Goal: Transaction & Acquisition: Purchase product/service

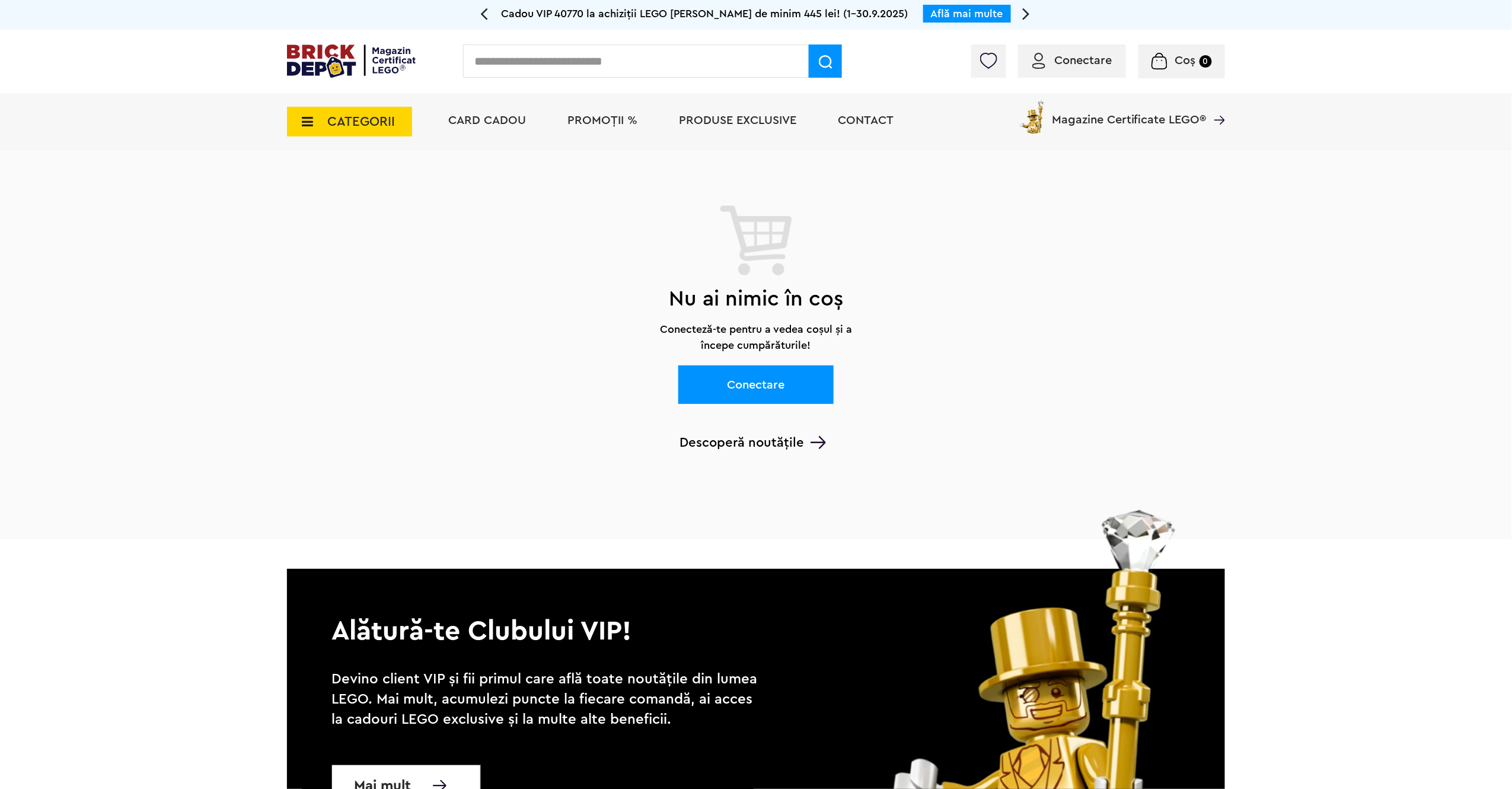
click at [563, 64] on input "text" at bounding box center [636, 61] width 346 height 33
type input "*****"
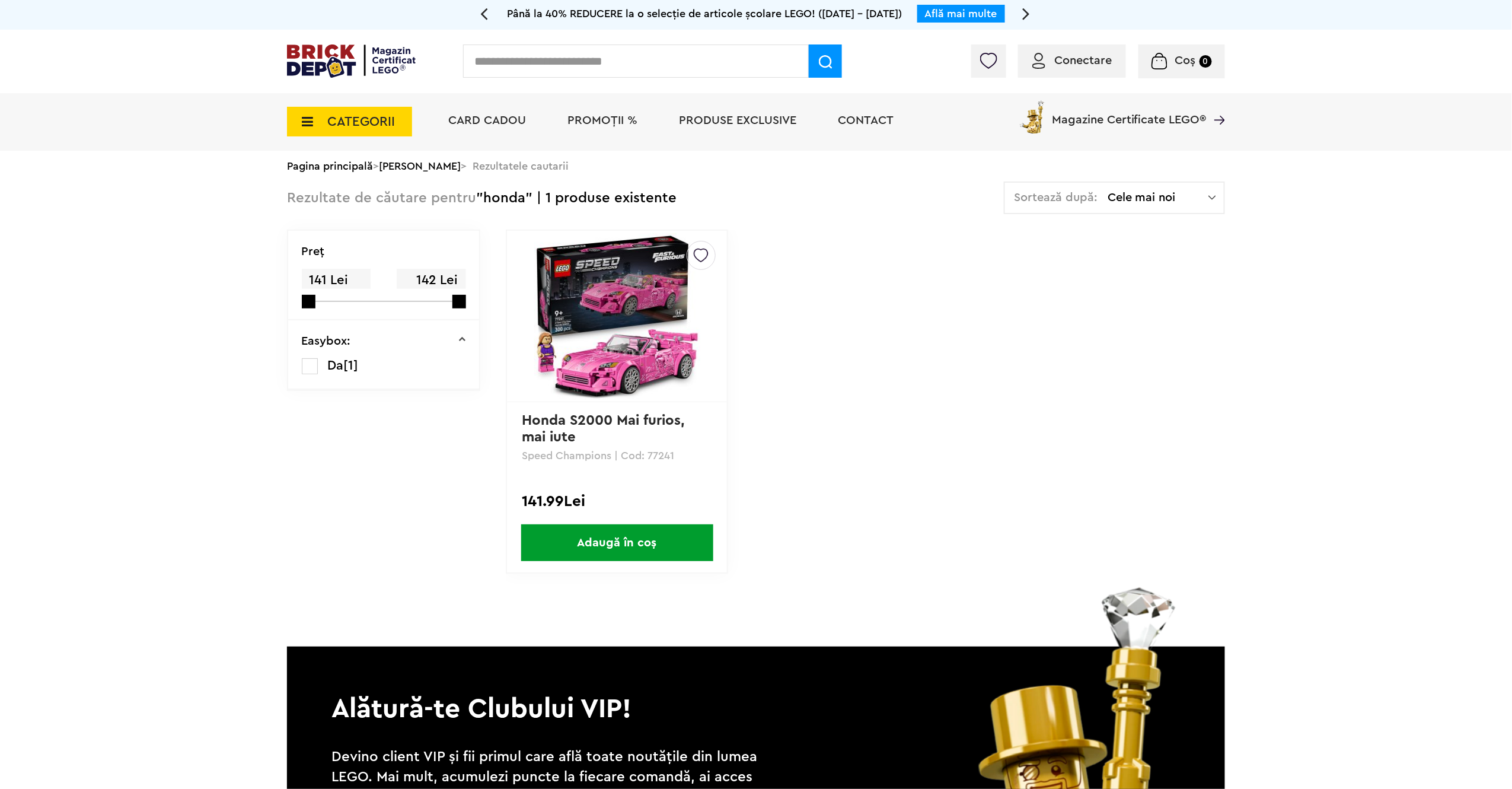
click at [667, 545] on span "Adaugă în coș" at bounding box center [618, 543] width 192 height 37
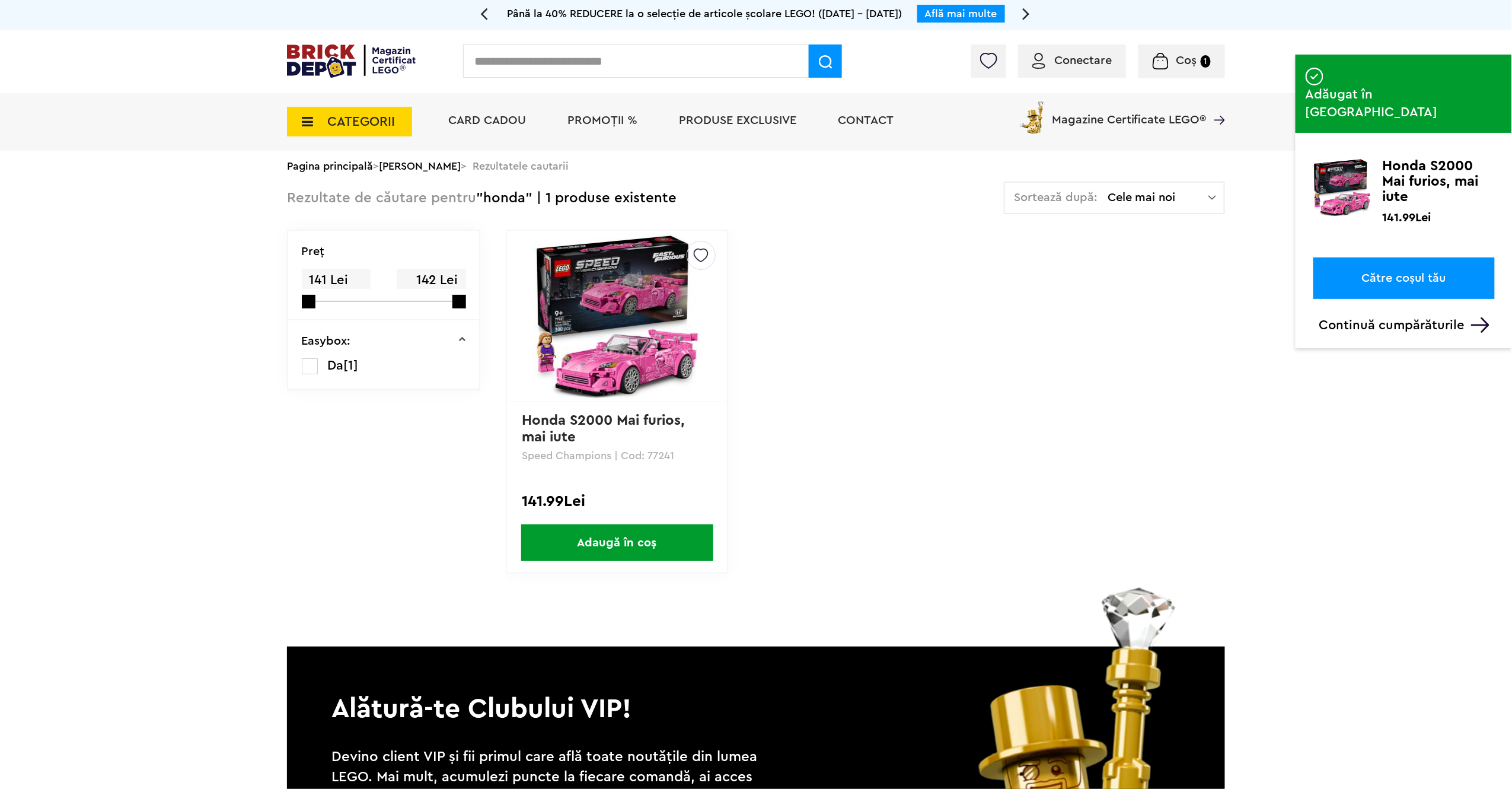
click at [1072, 52] on div "Conectare" at bounding box center [1072, 61] width 108 height 33
click at [1078, 60] on span "Conectare" at bounding box center [1083, 60] width 58 height 12
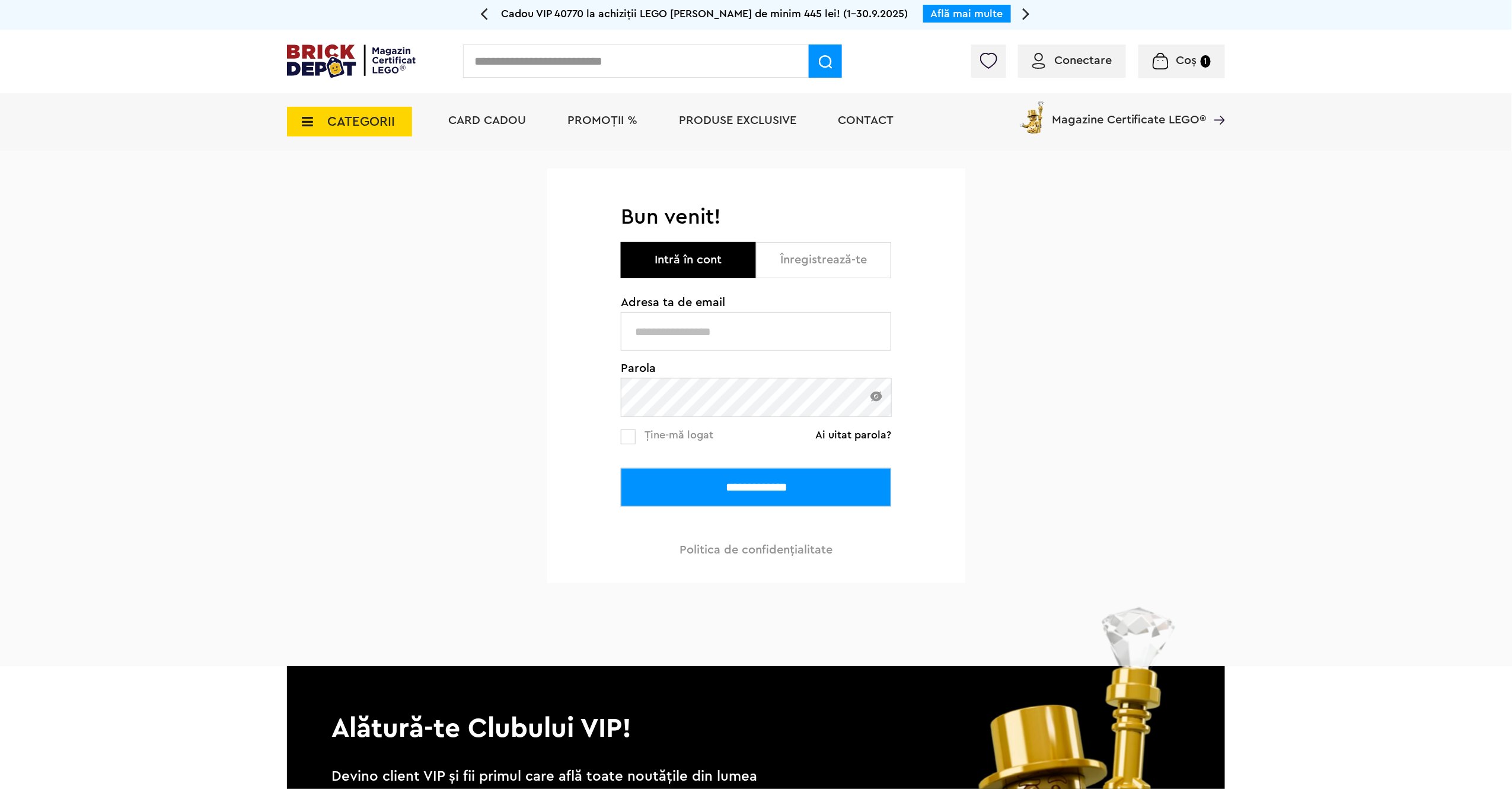
type input "**********"
click at [752, 481] on input "**********" at bounding box center [756, 487] width 270 height 39
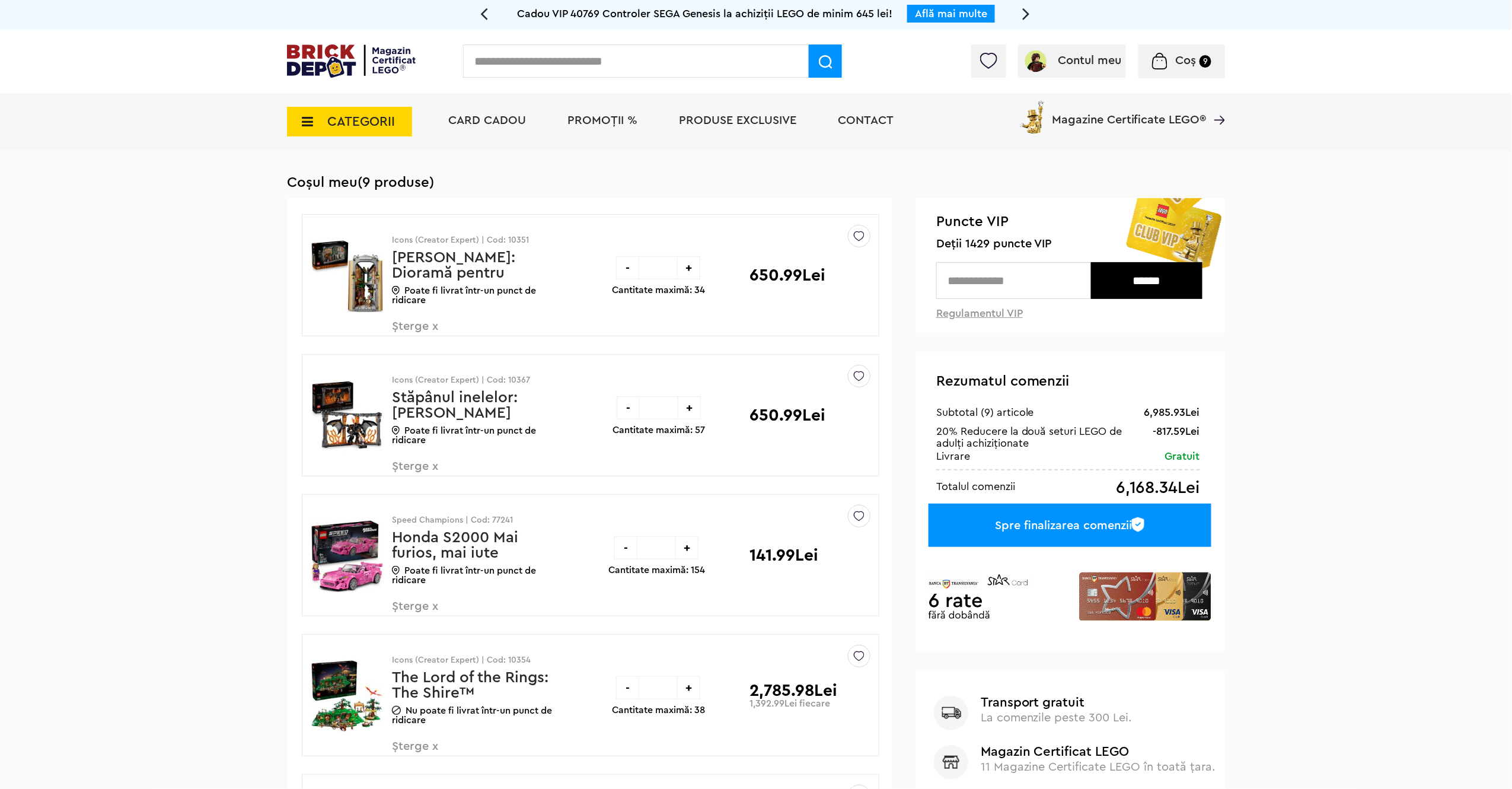
drag, startPoint x: 1511, startPoint y: 118, endPoint x: 1514, endPoint y: 148, distance: 30.1
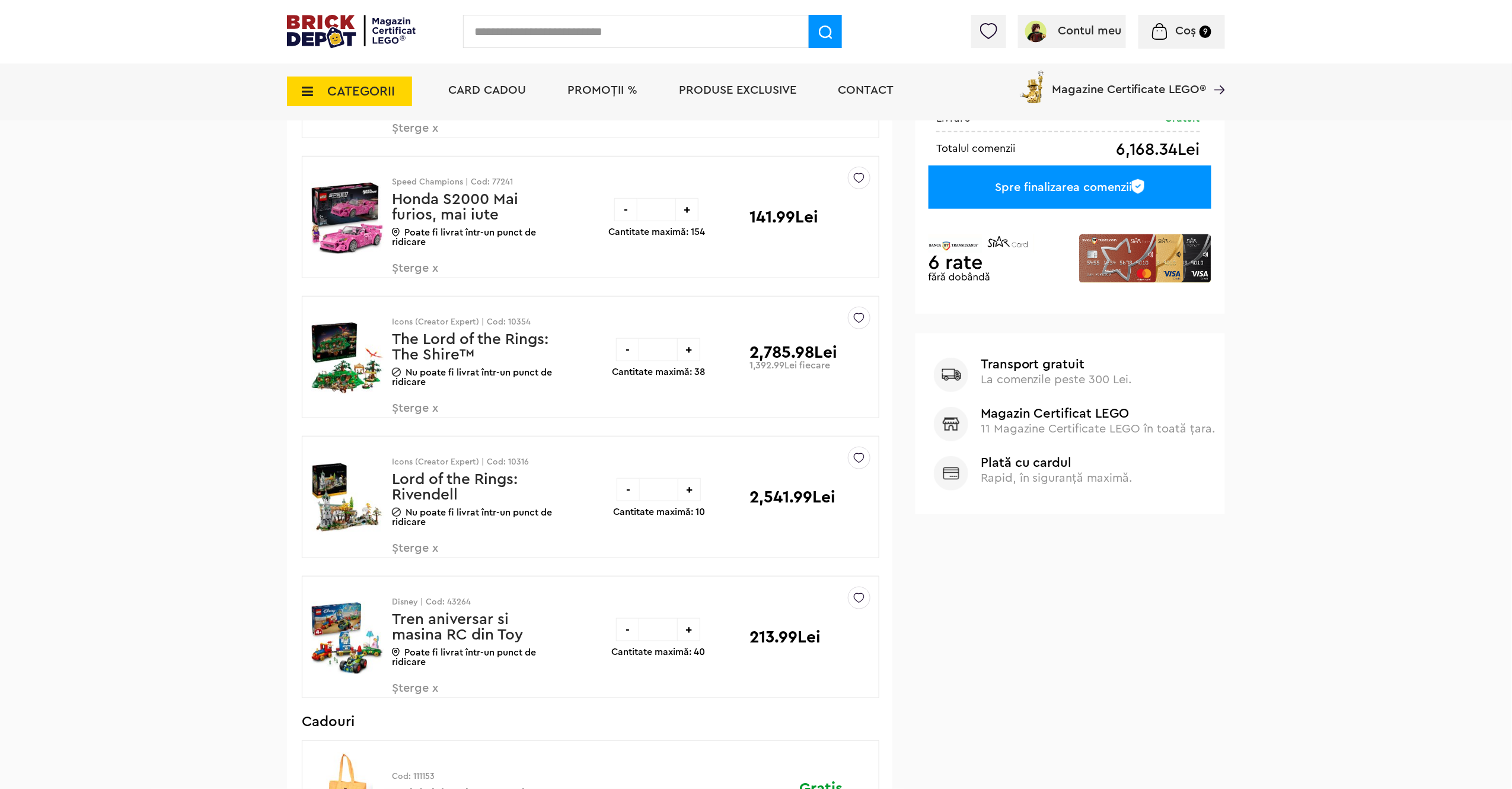
scroll to position [362, 0]
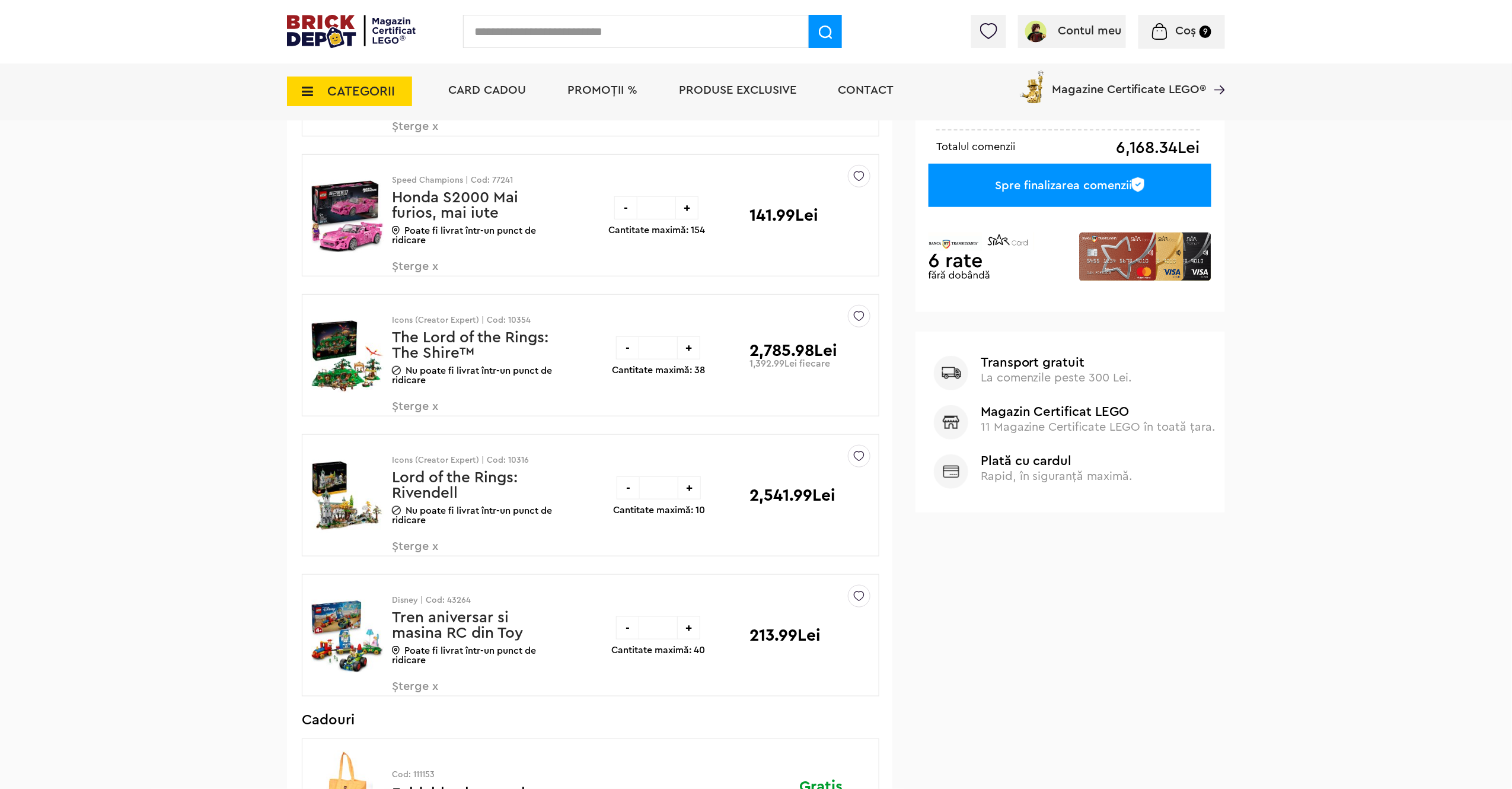
click at [628, 350] on div "-" at bounding box center [627, 348] width 23 height 23
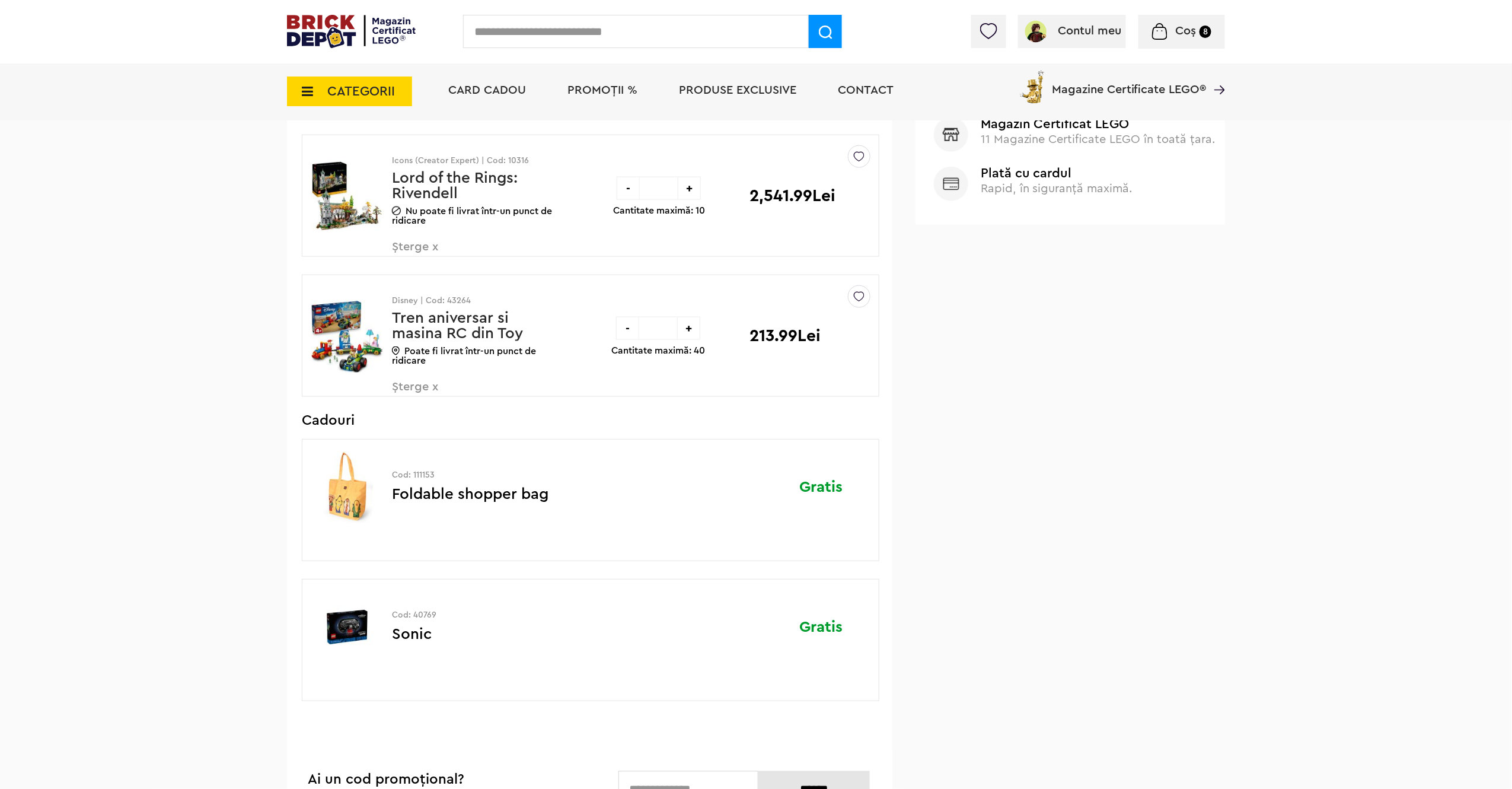
scroll to position [672, 0]
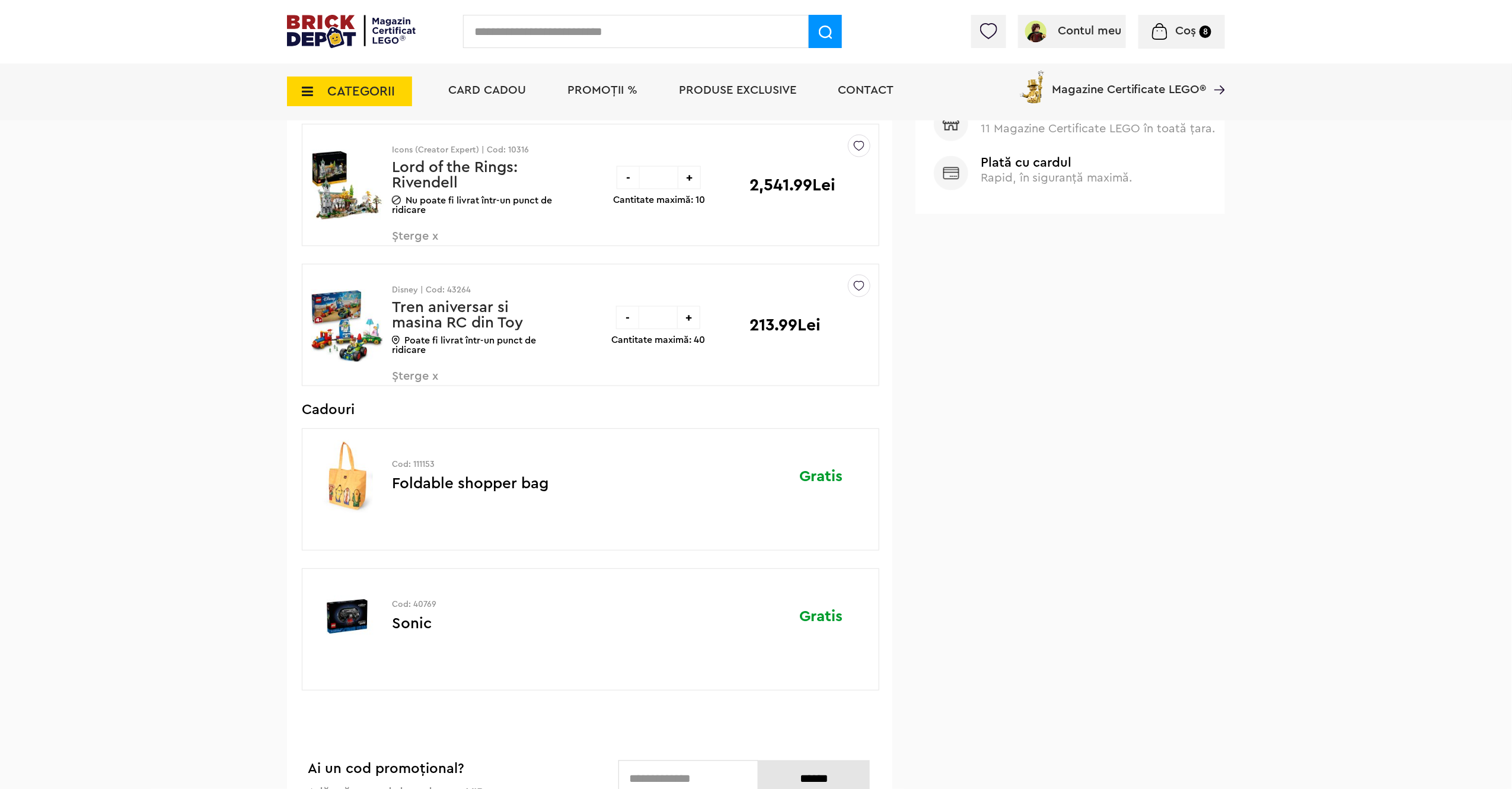
click at [622, 323] on div "-" at bounding box center [627, 317] width 23 height 23
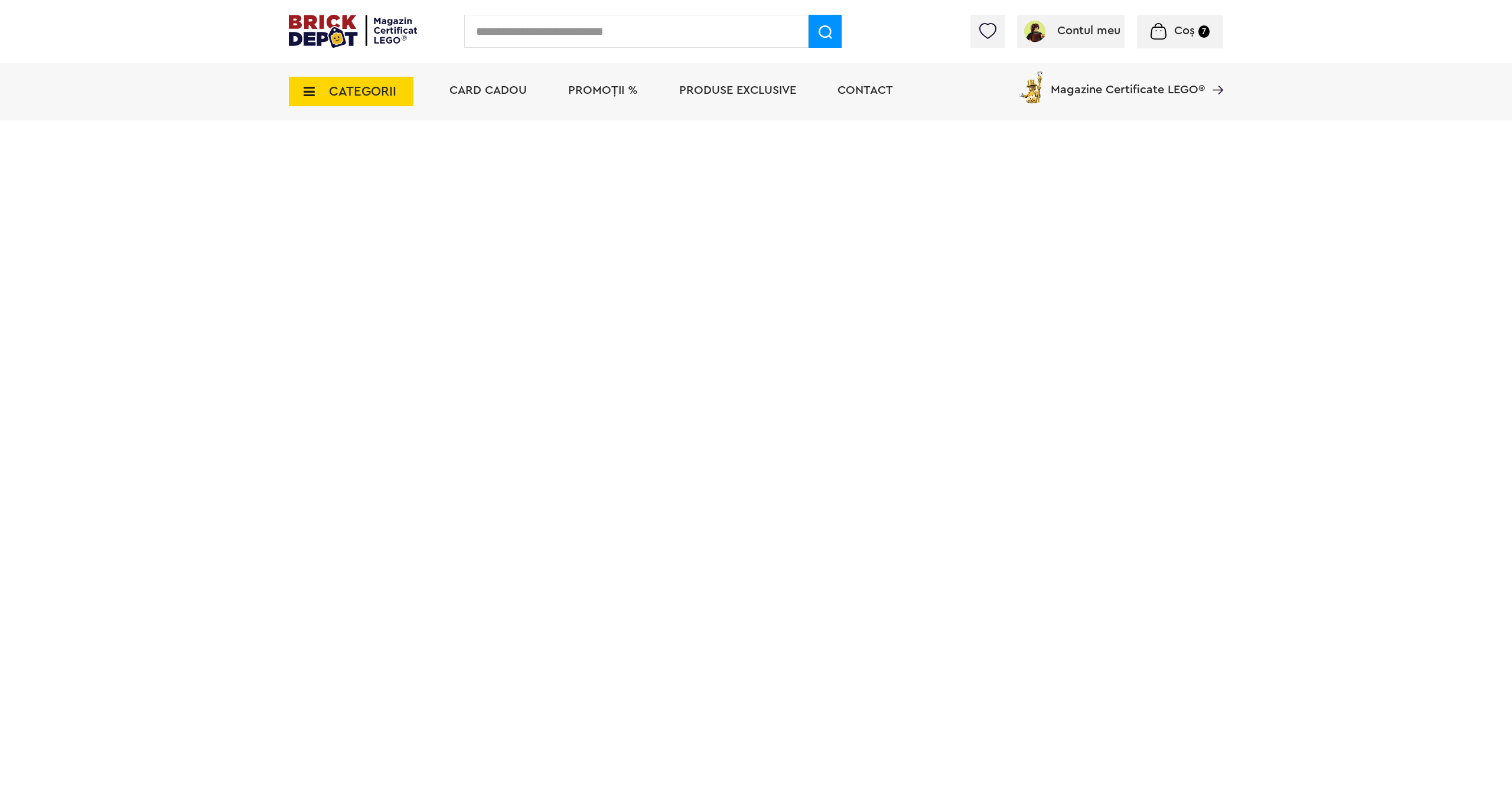
click at [1511, 150] on html "Adăugat în coș Sonic Către coșul tău Continuă cumpărăturile Până la 40% REDUCER…" at bounding box center [756, 75] width 1512 height 150
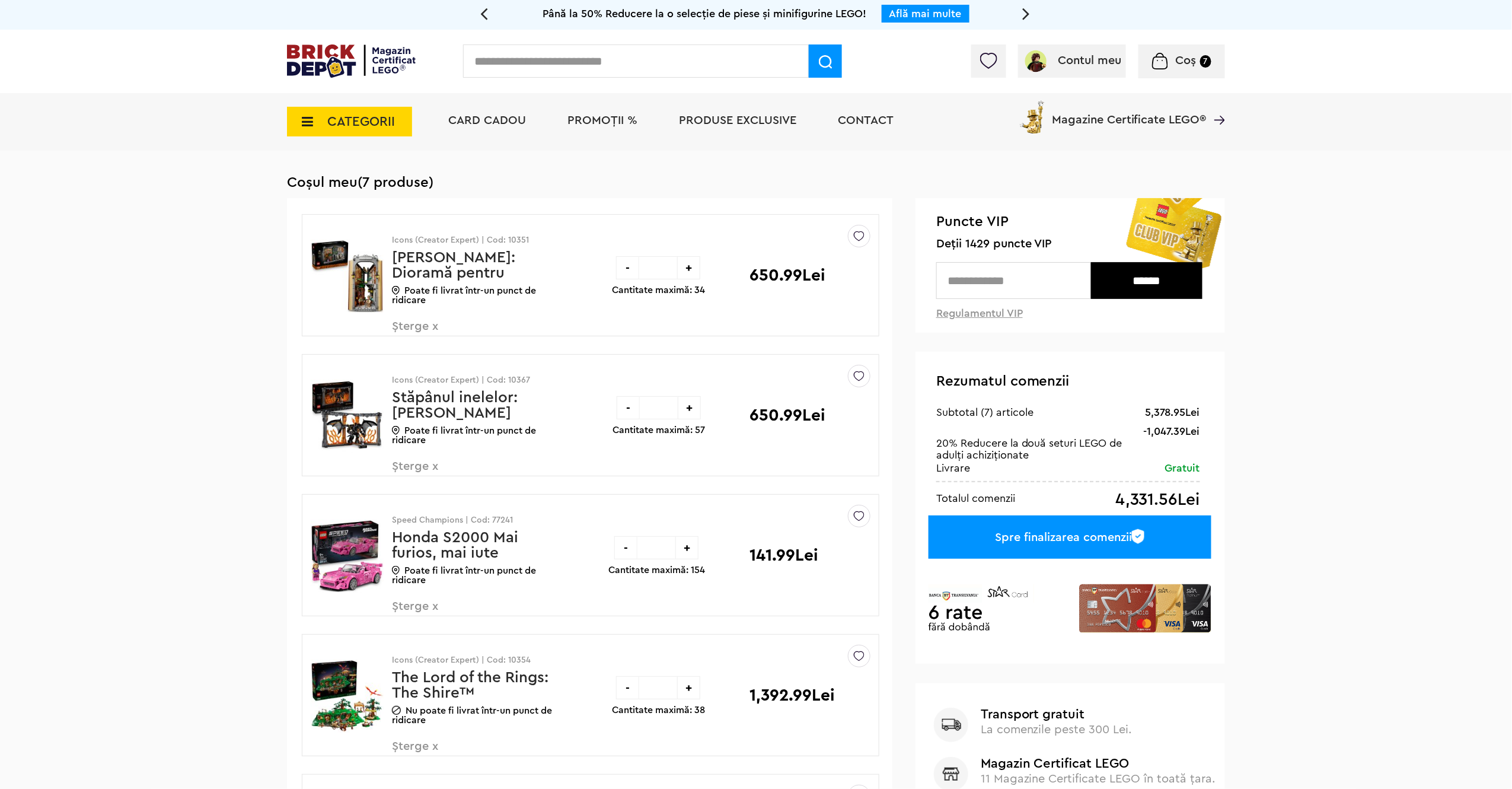
click at [587, 61] on input "text" at bounding box center [636, 61] width 346 height 33
type input "**"
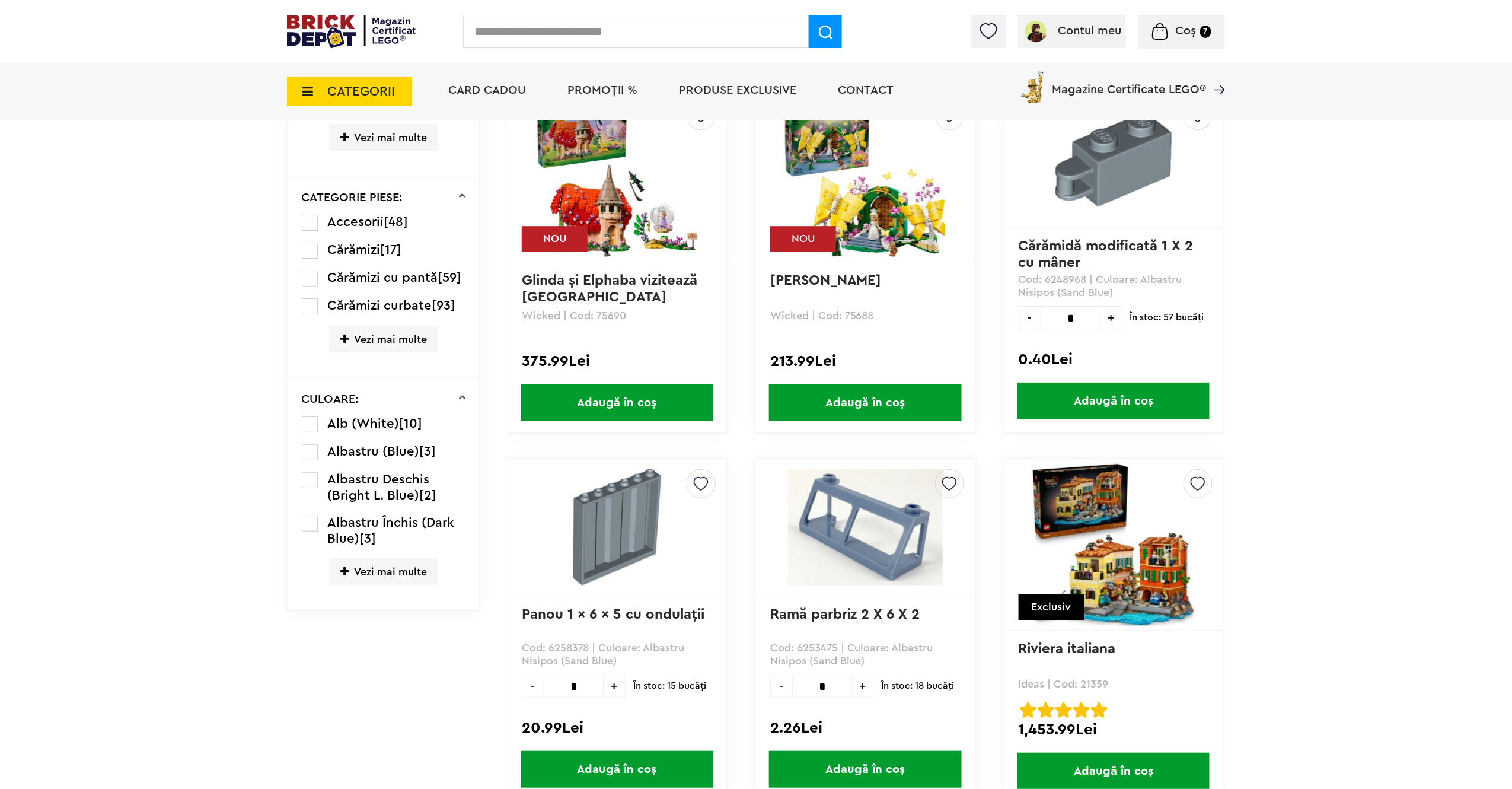
scroll to position [1643, 0]
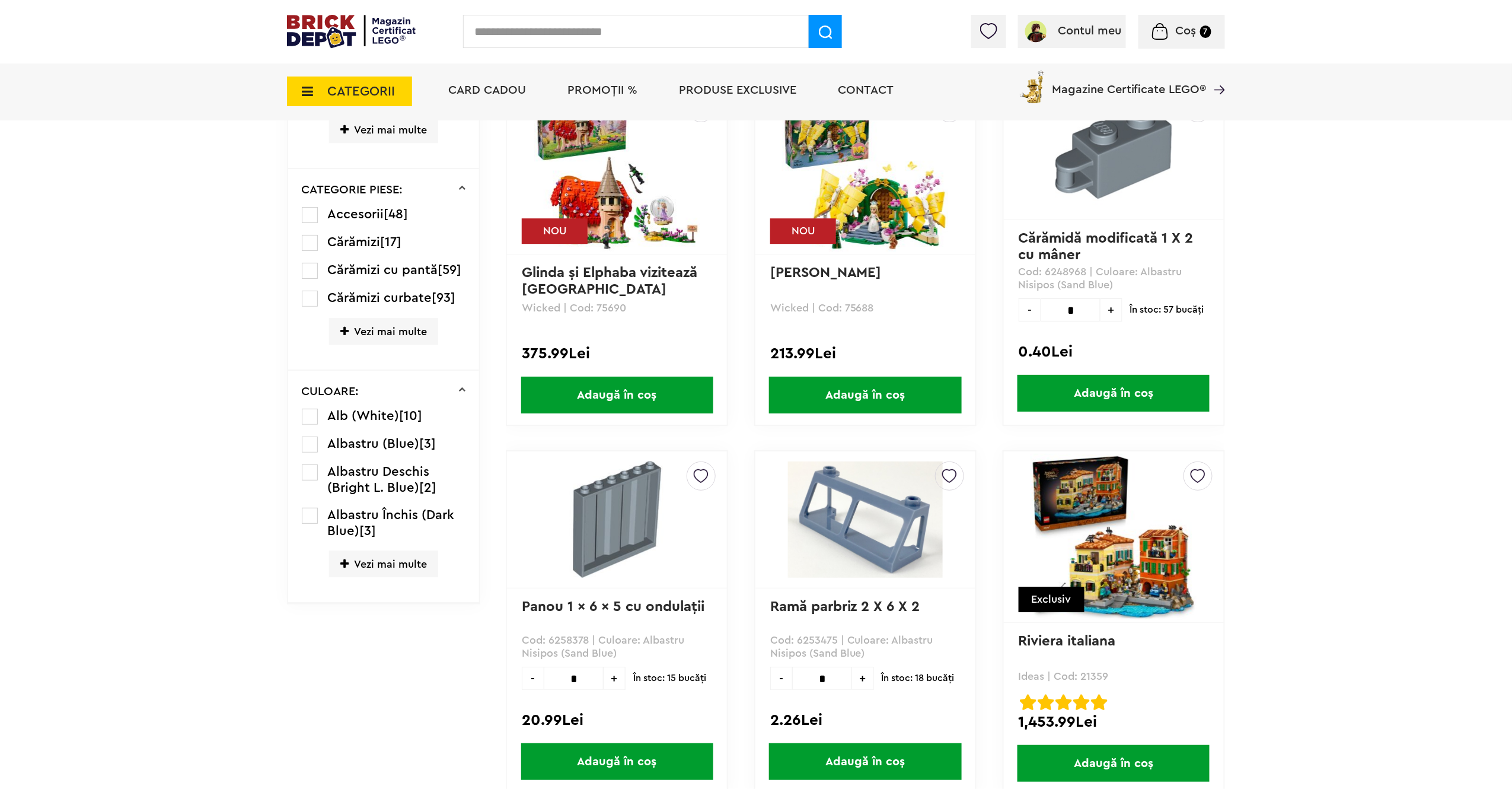
click at [831, 221] on div "NOU" at bounding box center [803, 231] width 66 height 25
click at [841, 215] on img at bounding box center [865, 168] width 166 height 166
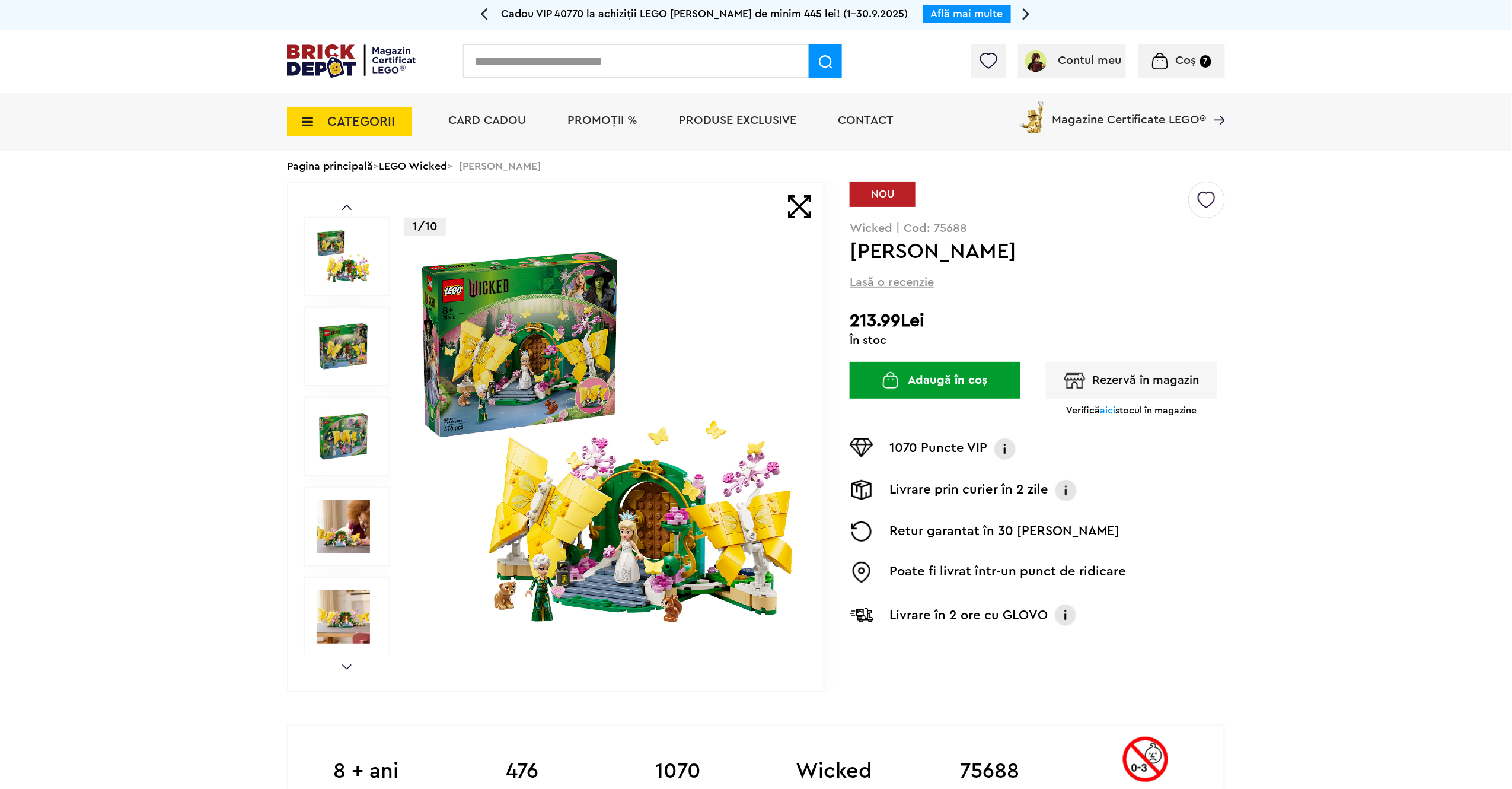
click at [679, 504] on img at bounding box center [607, 436] width 382 height 382
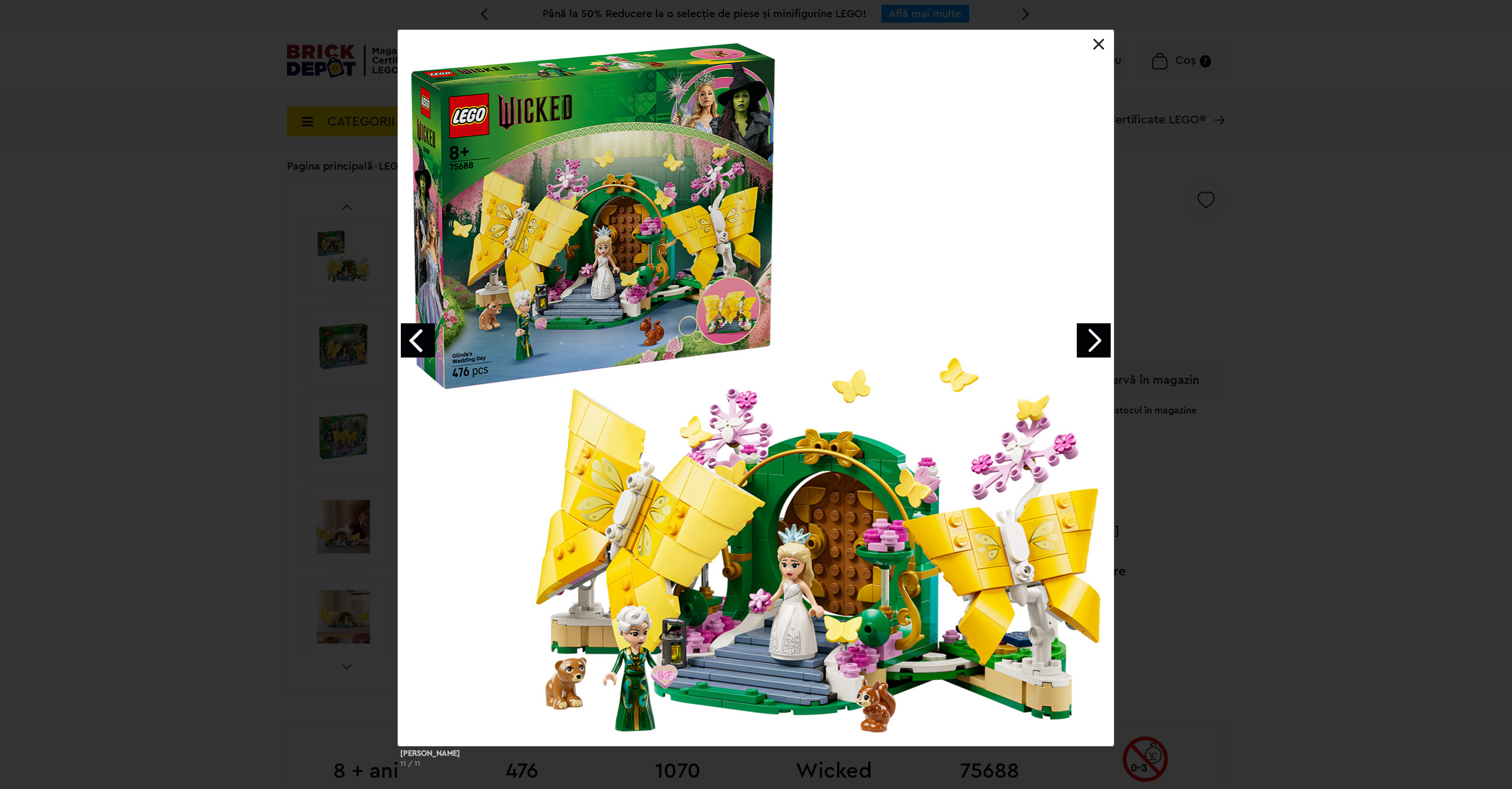
click at [1098, 41] on link at bounding box center [1099, 44] width 12 height 12
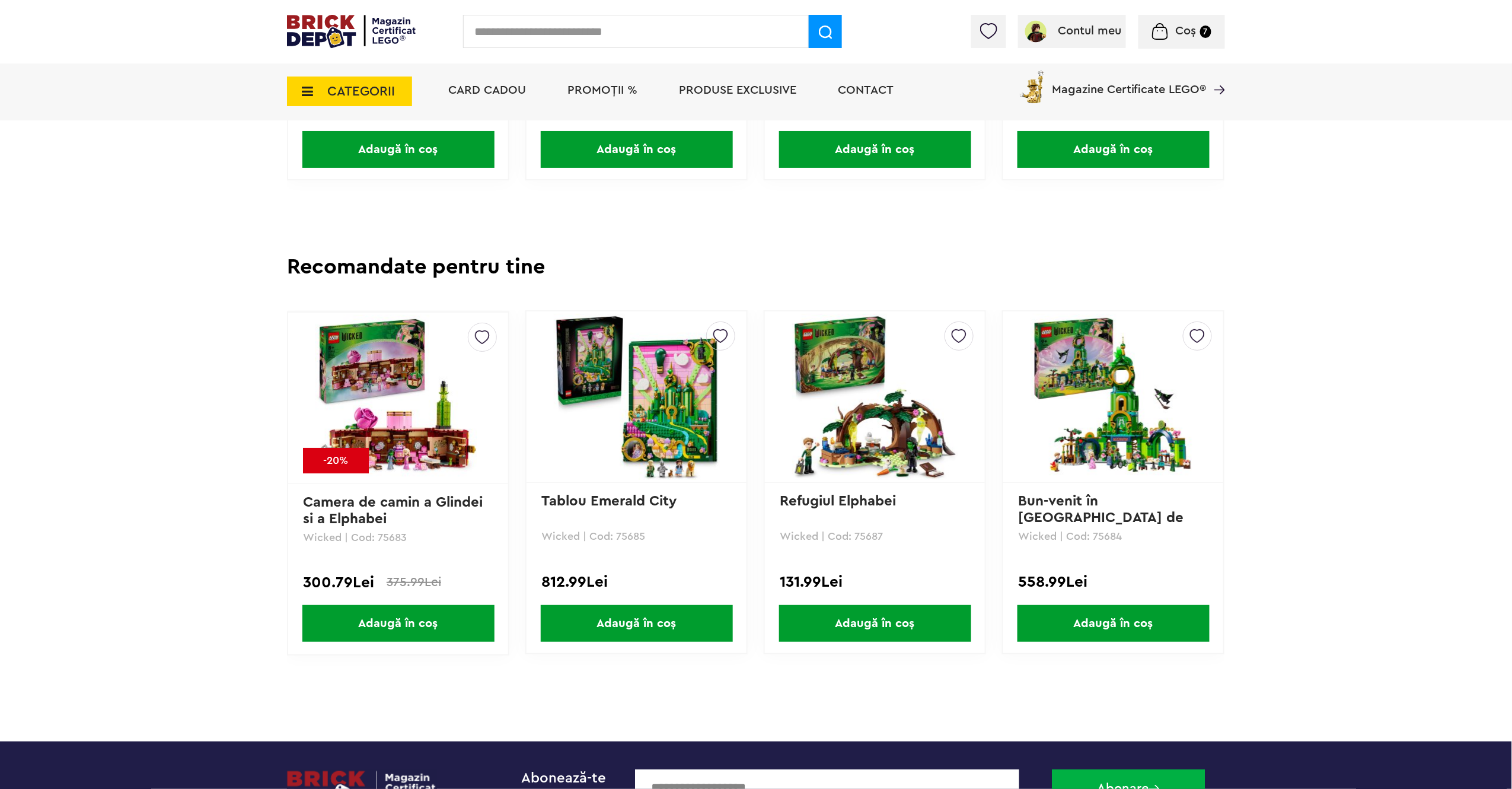
scroll to position [1419, 0]
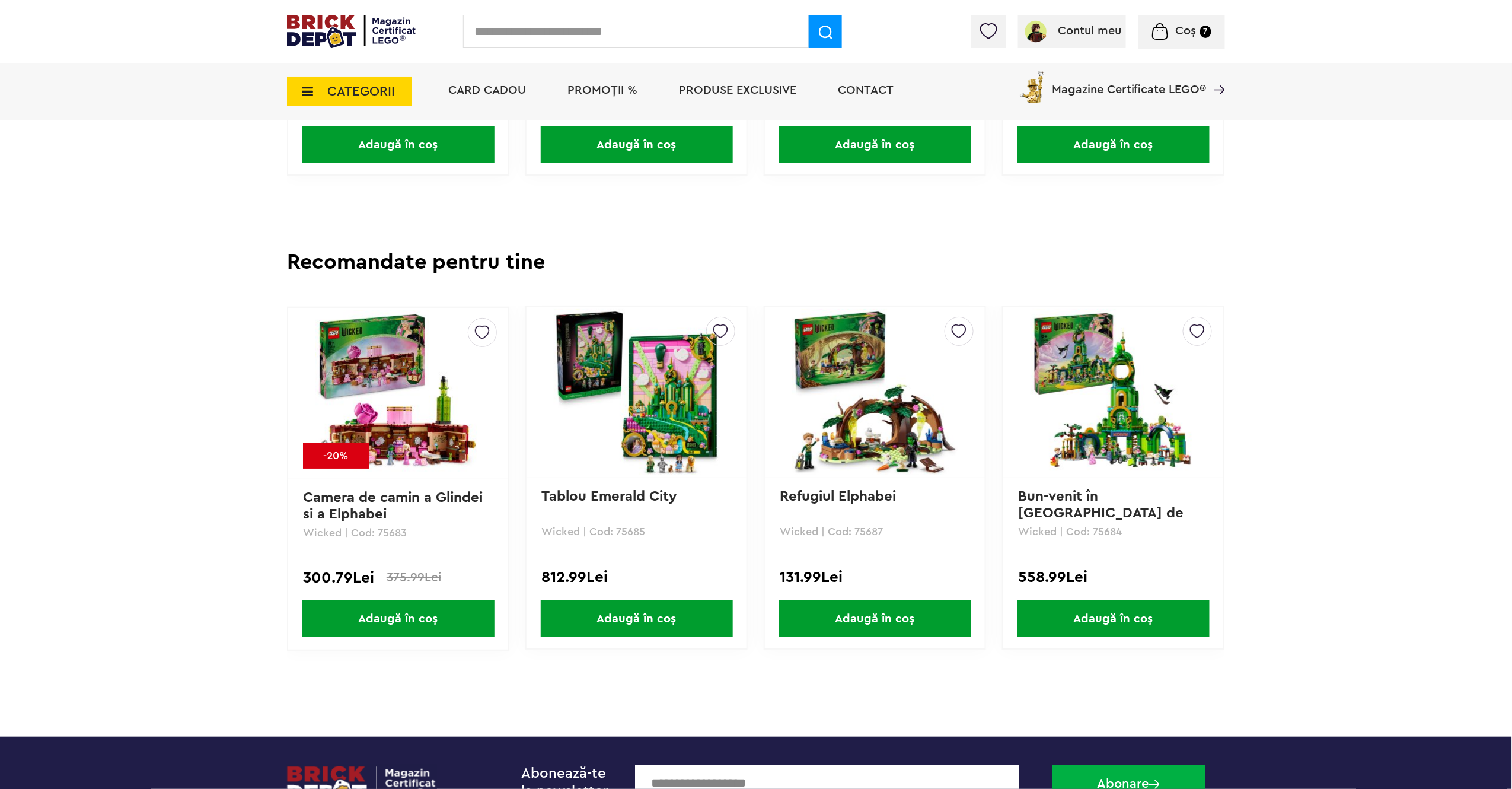
click at [1115, 429] on img at bounding box center [1113, 392] width 166 height 166
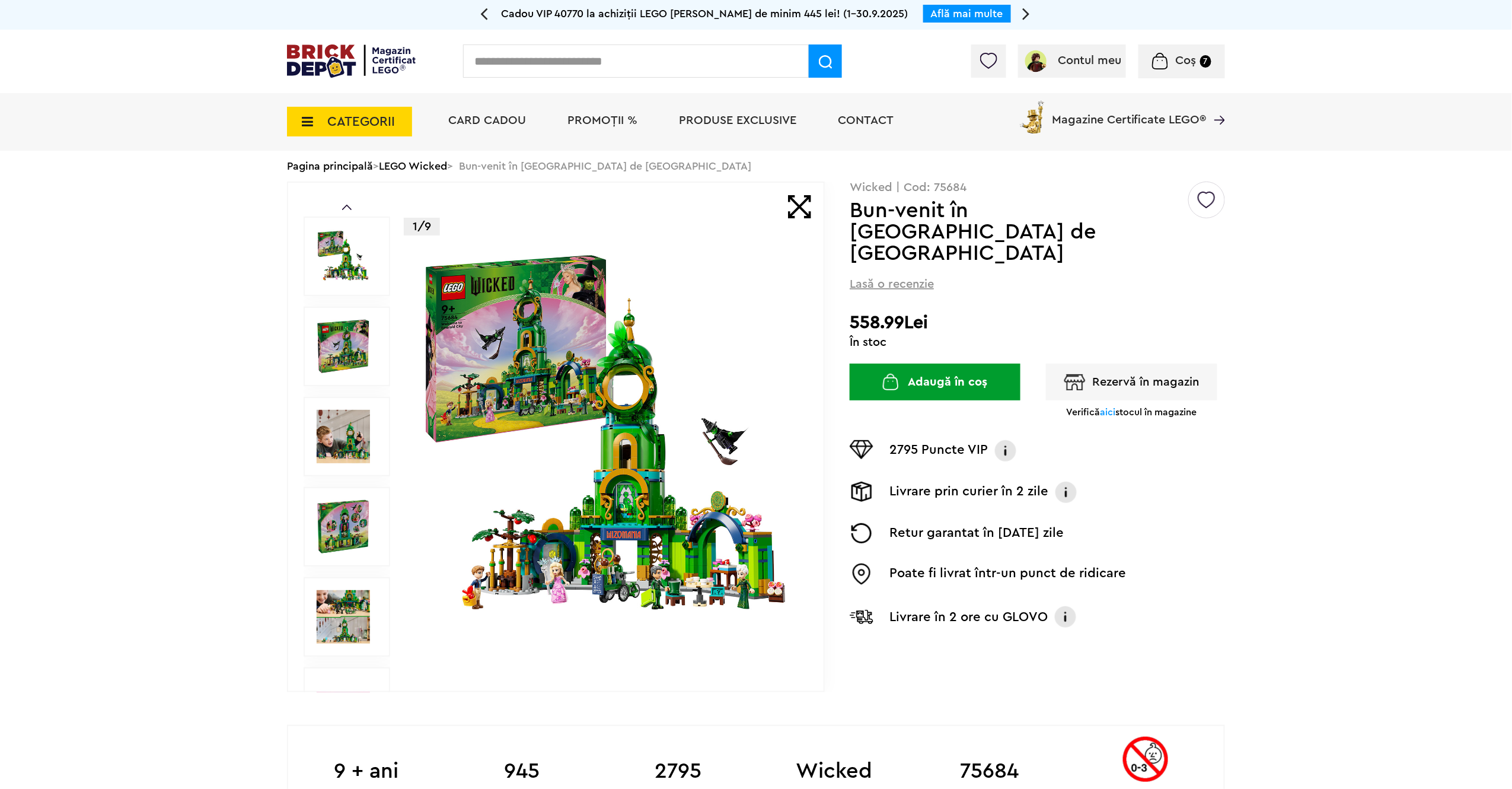
click at [556, 391] on img at bounding box center [607, 436] width 382 height 382
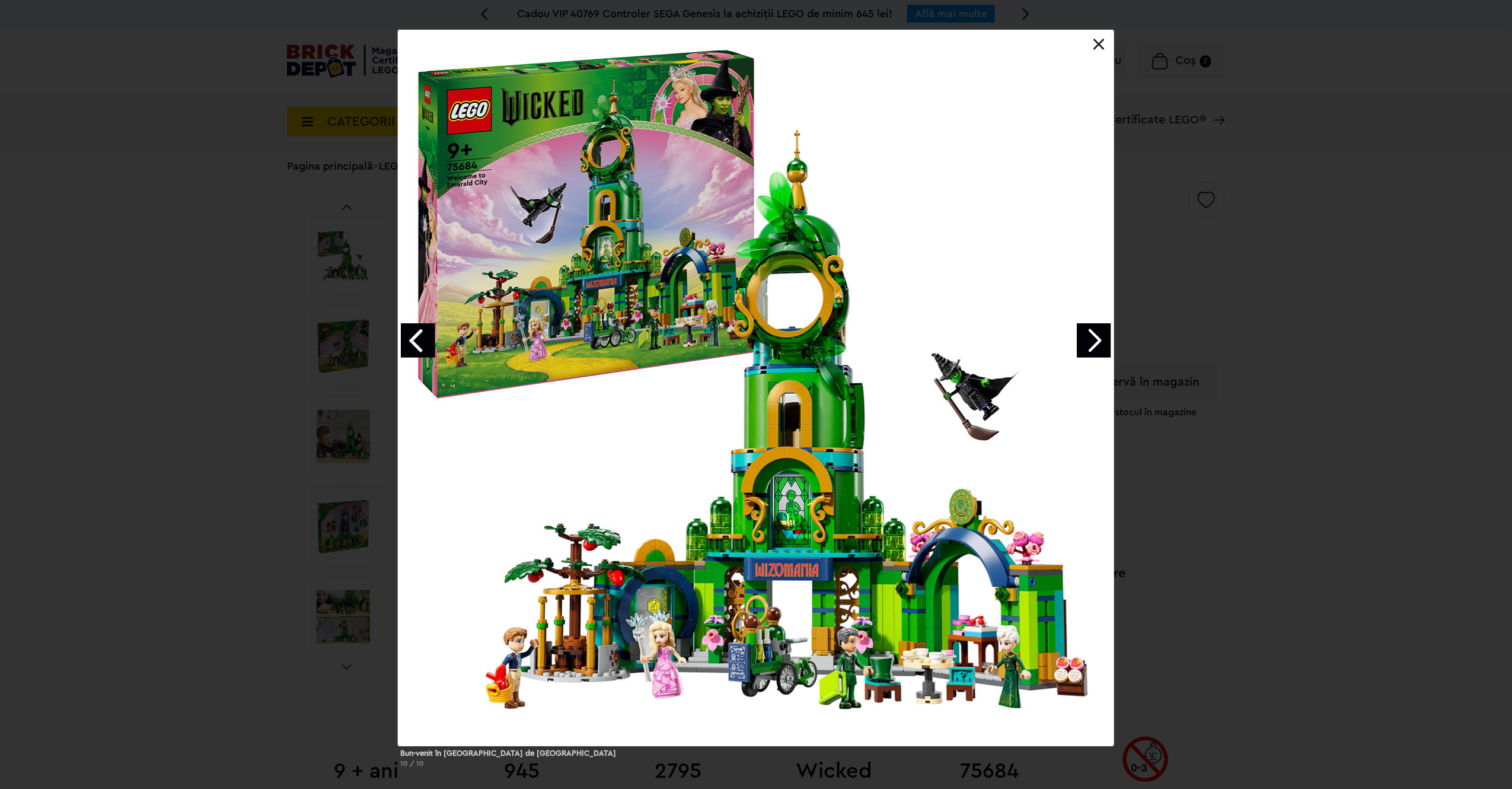
click at [1096, 46] on link at bounding box center [1099, 44] width 12 height 12
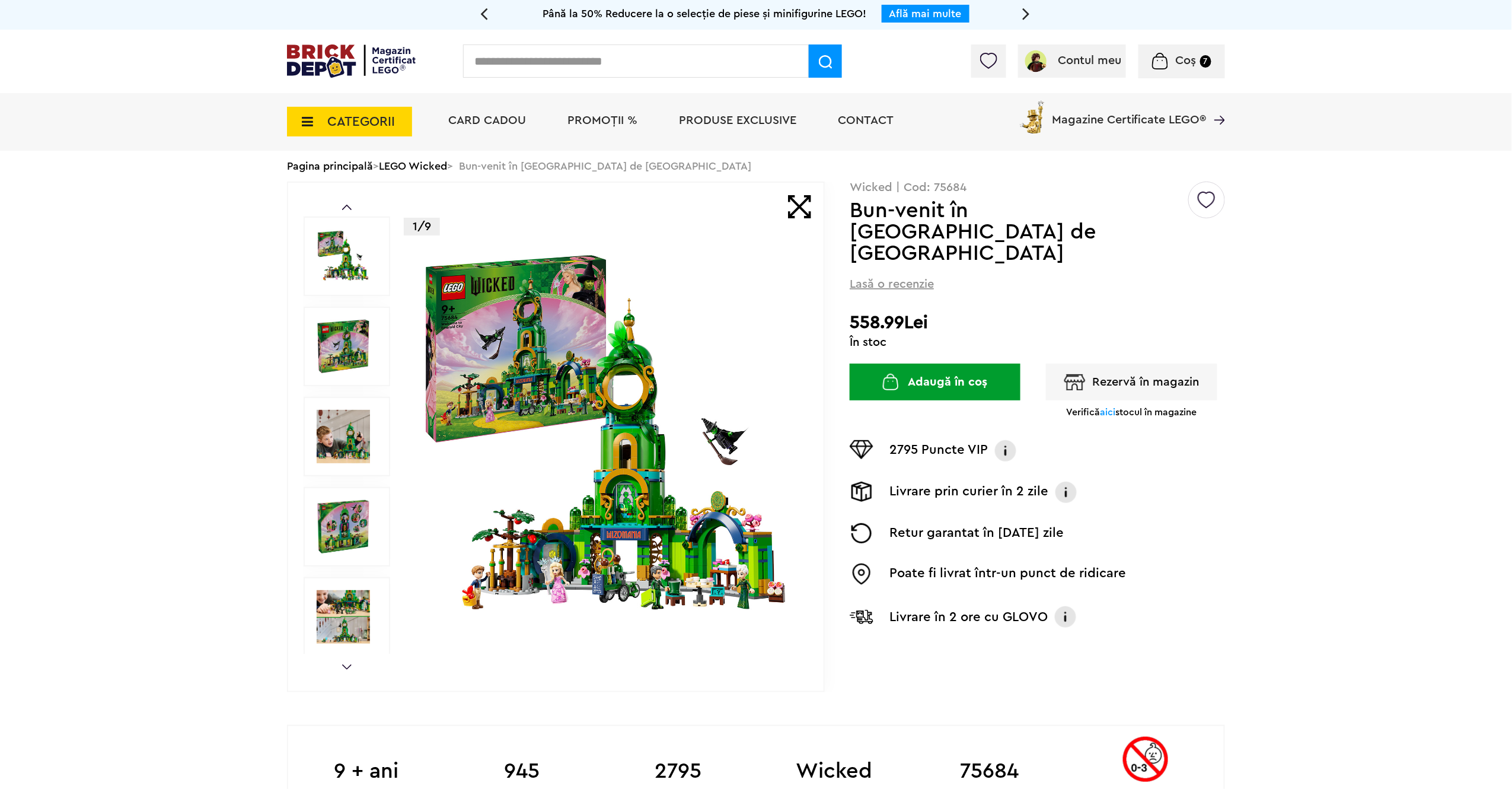
click at [328, 70] on img at bounding box center [351, 61] width 128 height 33
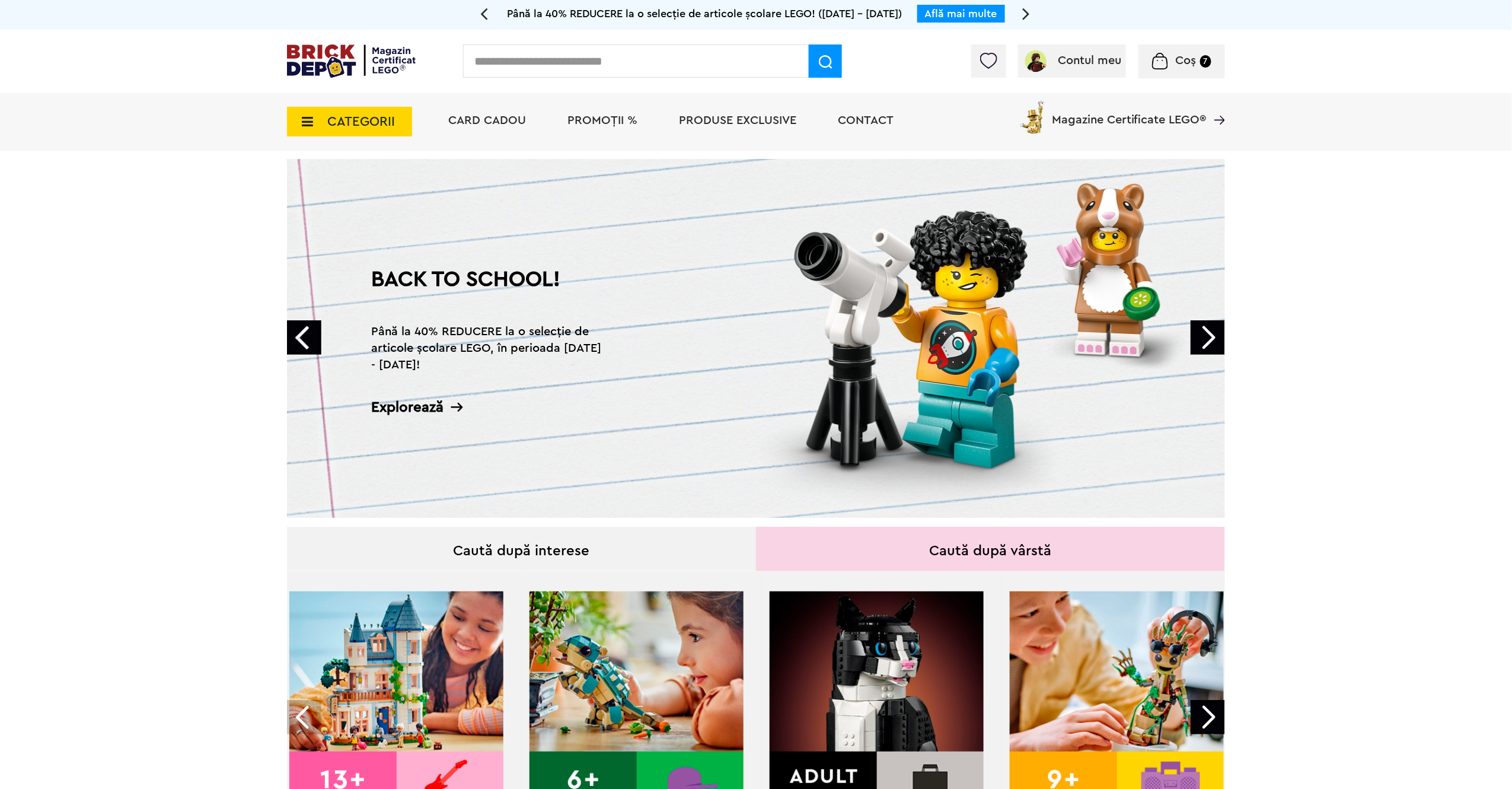
click at [325, 126] on span "CATEGORII" at bounding box center [349, 122] width 125 height 30
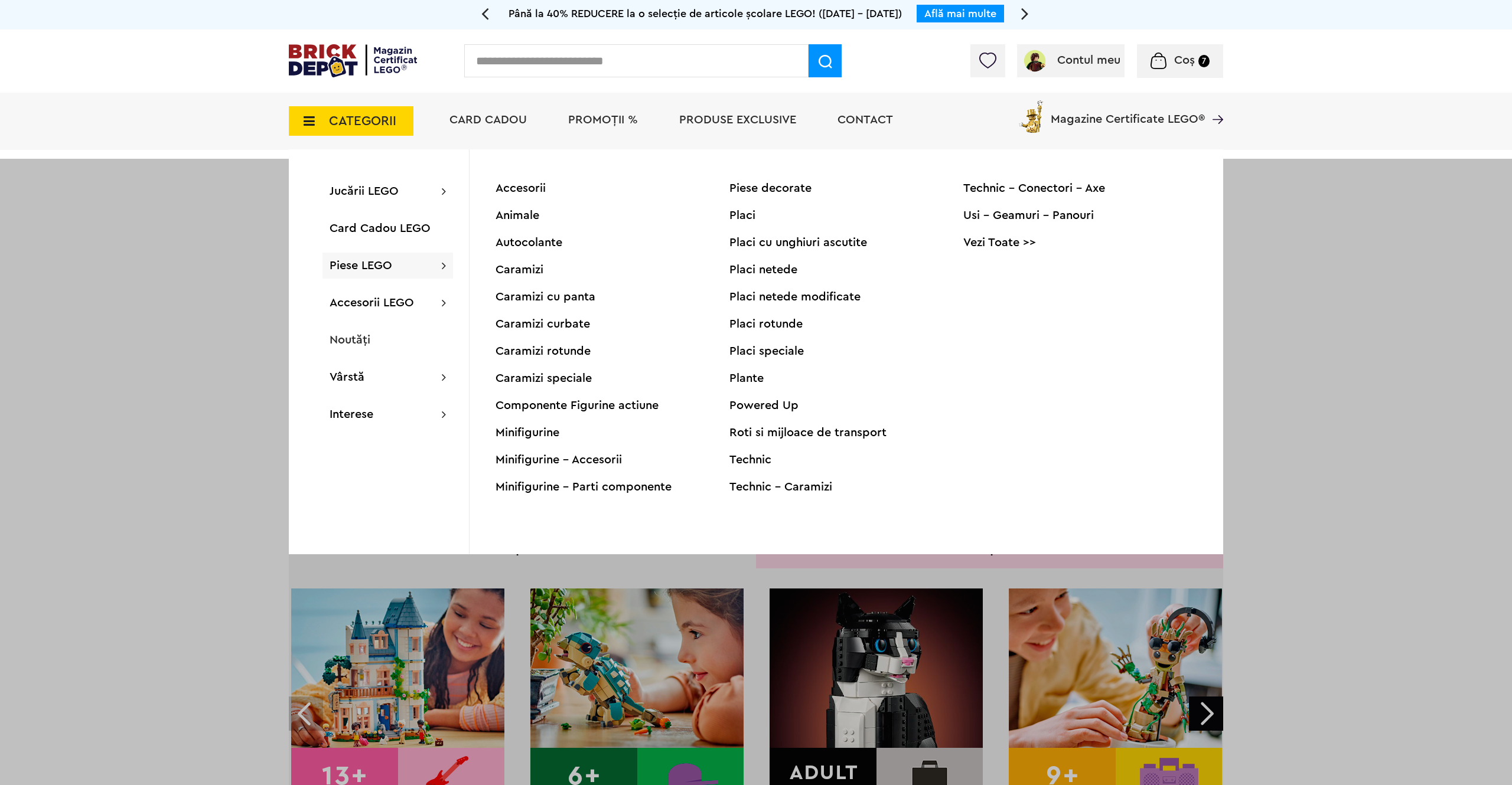
click at [541, 431] on div "Minifigurine" at bounding box center [612, 432] width 234 height 12
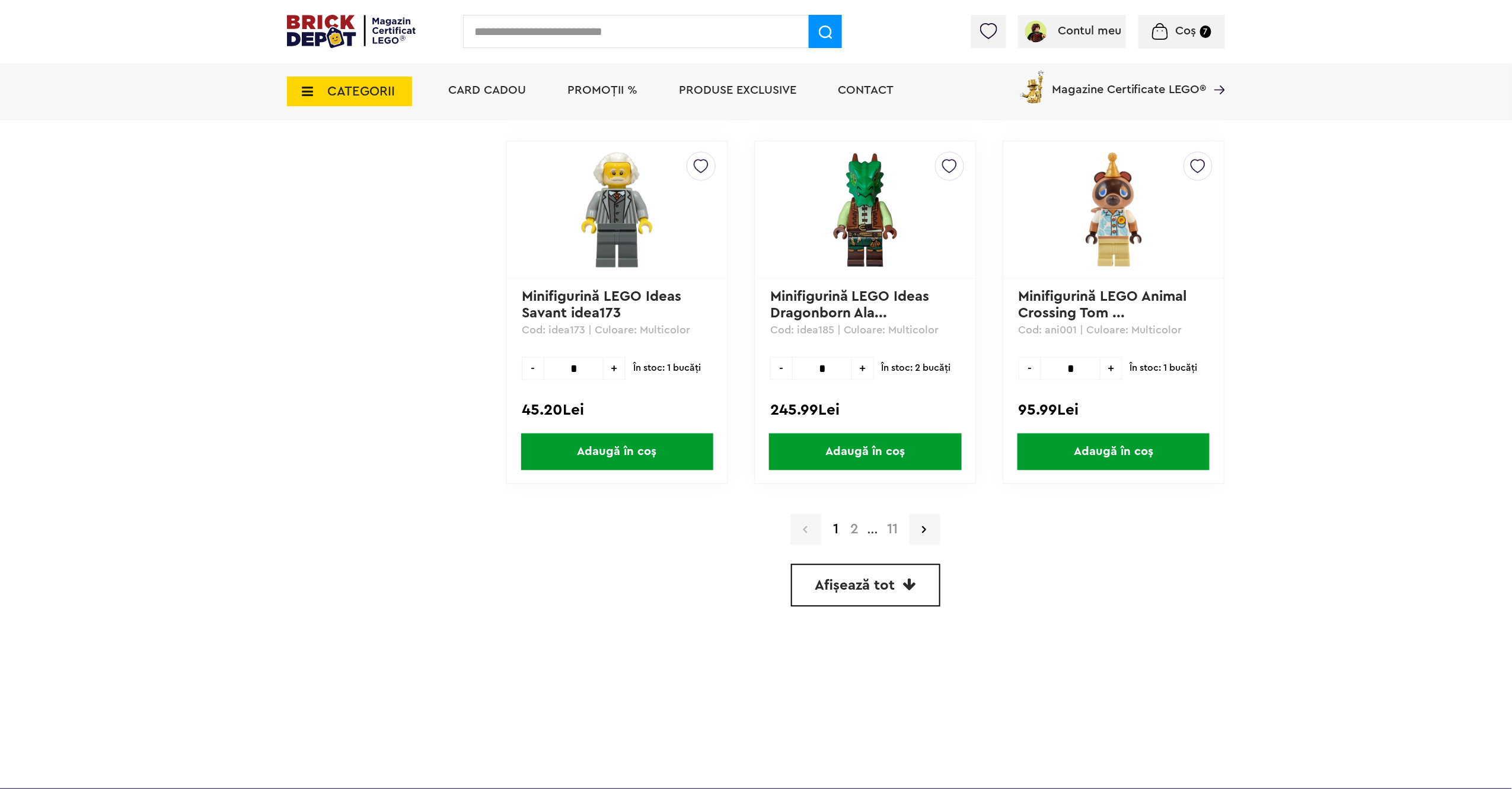
scroll to position [3209, 0]
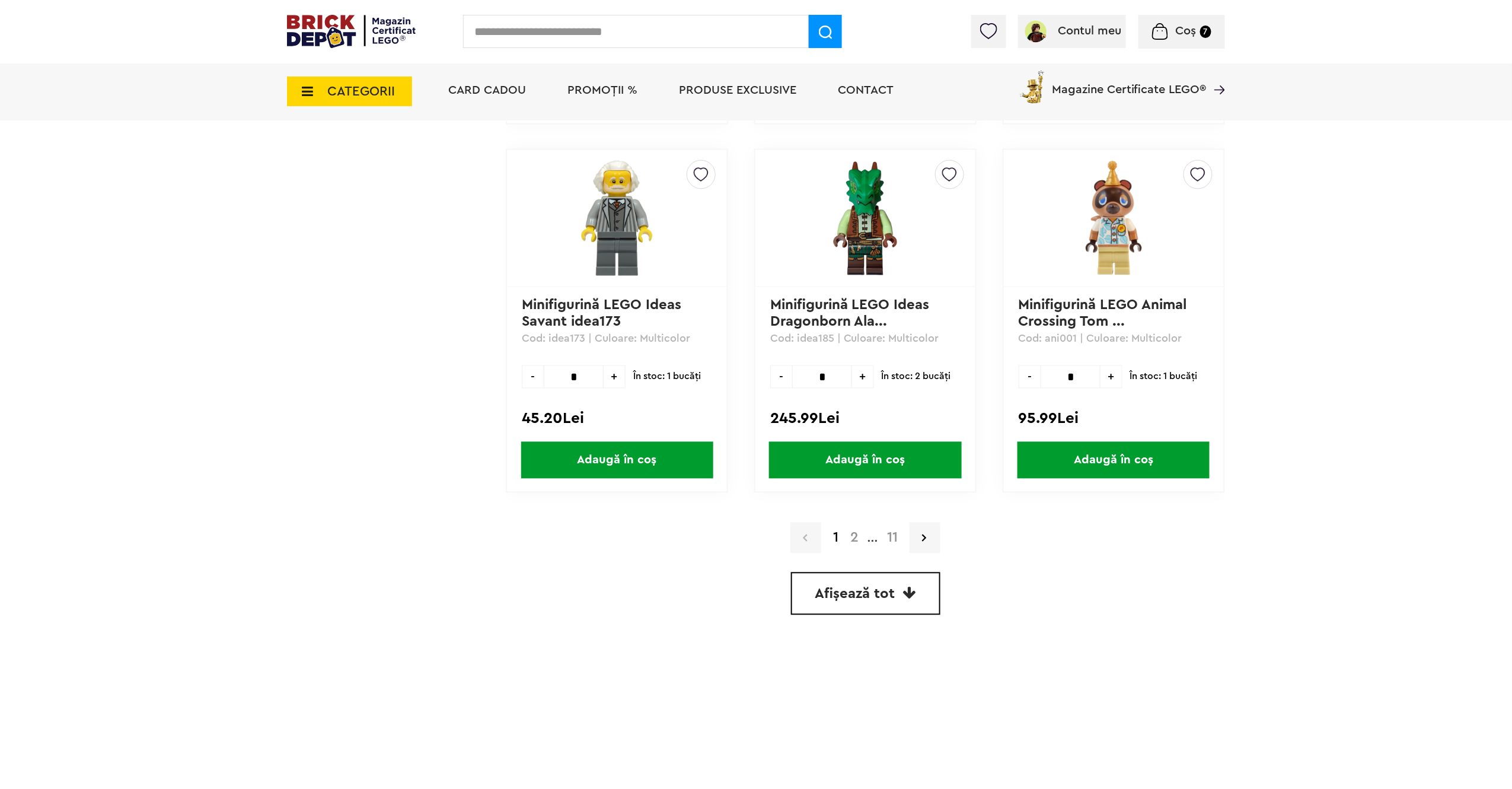
click at [895, 531] on link "11" at bounding box center [892, 538] width 23 height 14
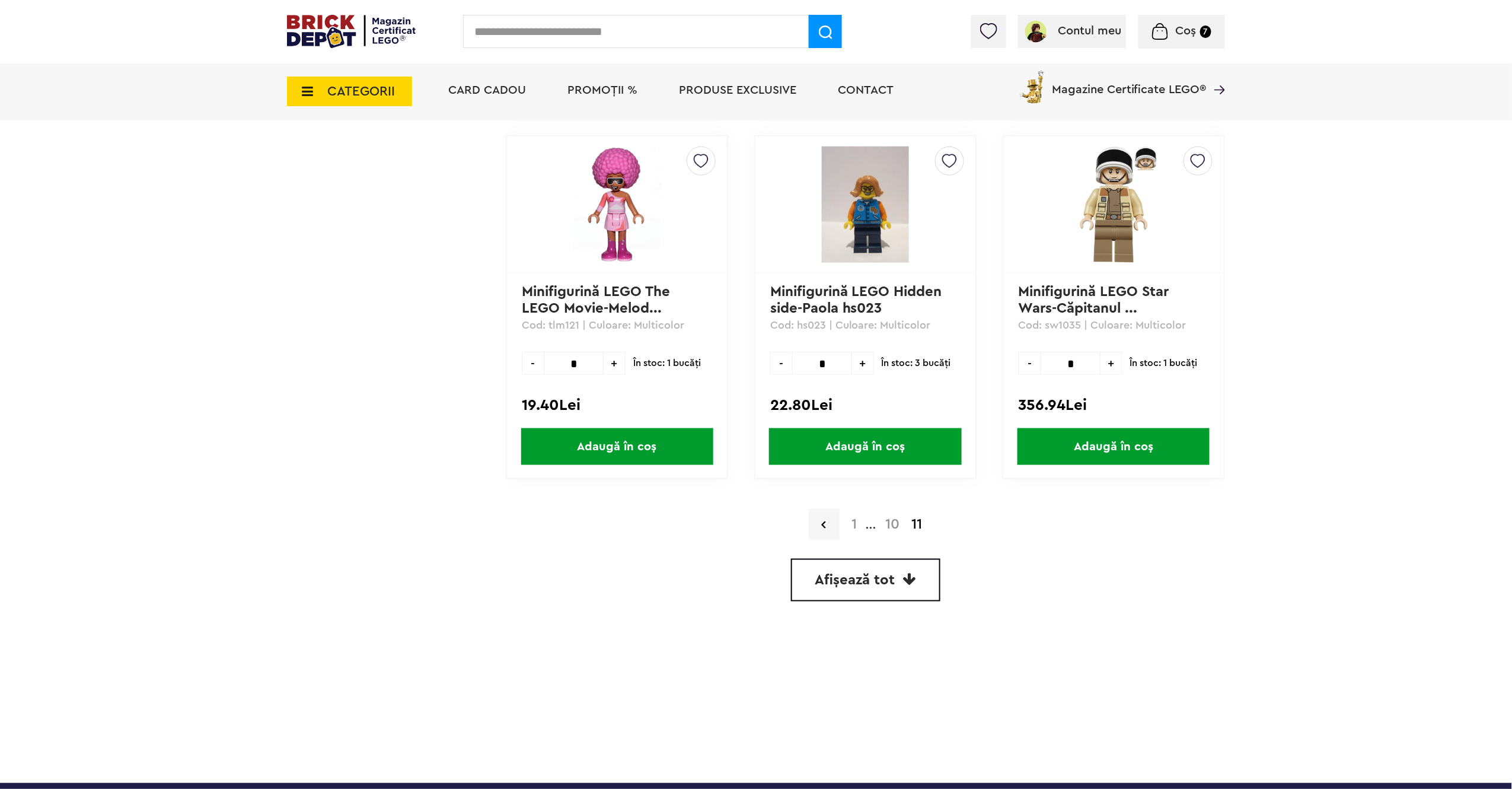
scroll to position [2841, 0]
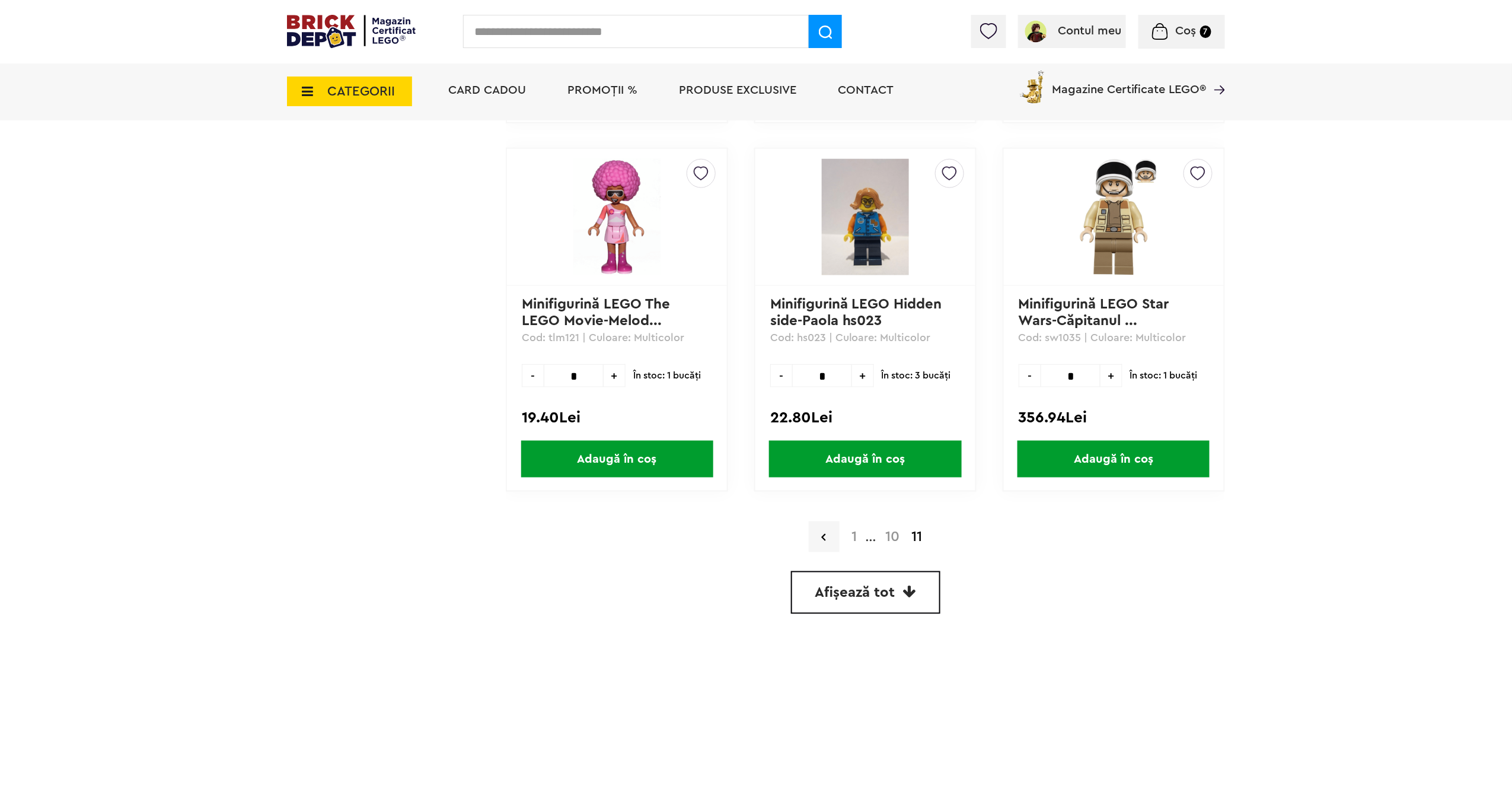
click at [888, 530] on link "10" at bounding box center [892, 537] width 26 height 14
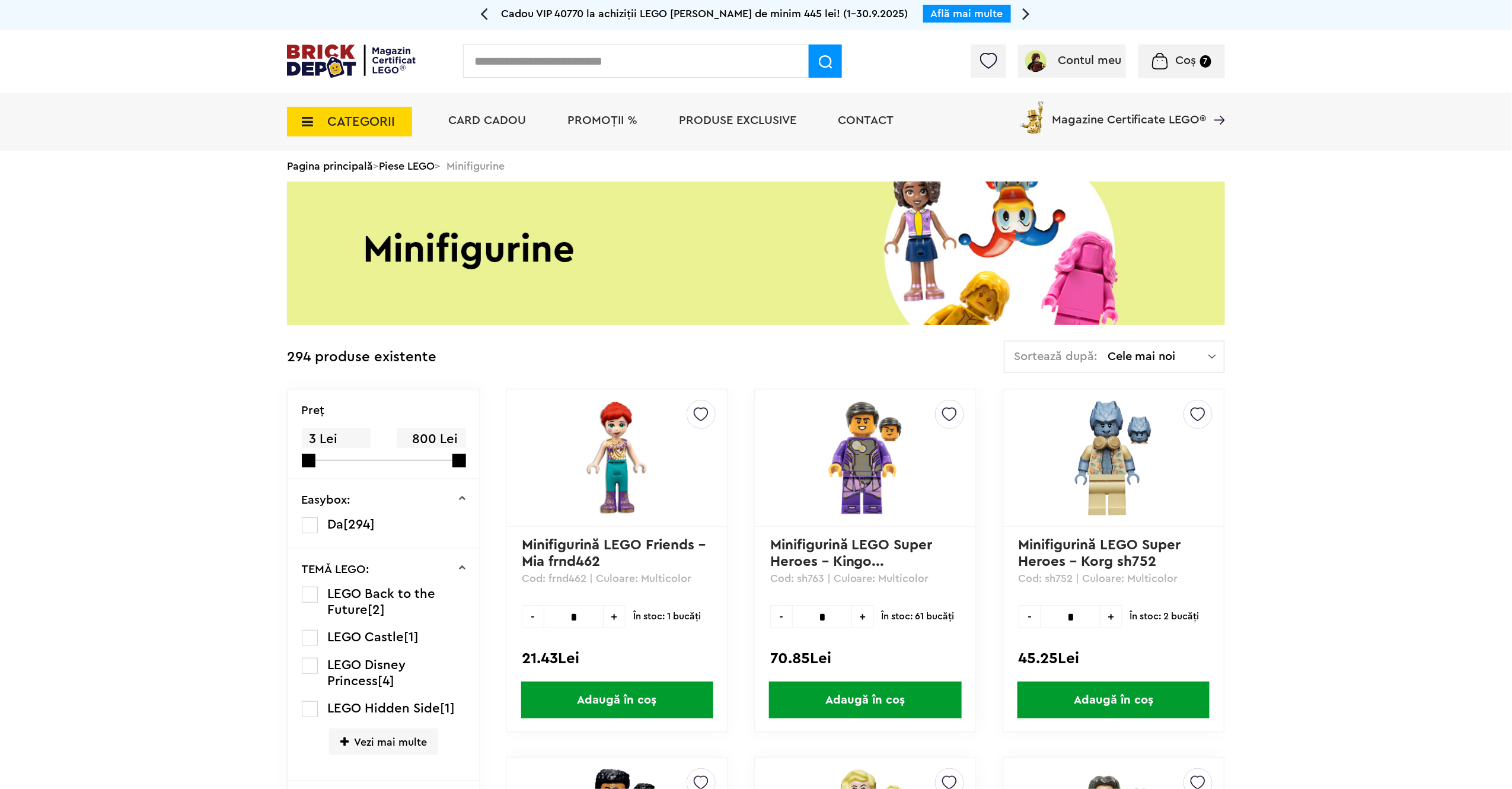
drag, startPoint x: 1511, startPoint y: 121, endPoint x: 1517, endPoint y: 164, distance: 43.4
click at [1467, 115] on div "CATEGORII Jucării LEGO Card Cadou LEGO Animal Crossing Nou Architecture Nou Art…" at bounding box center [756, 122] width 1512 height 58
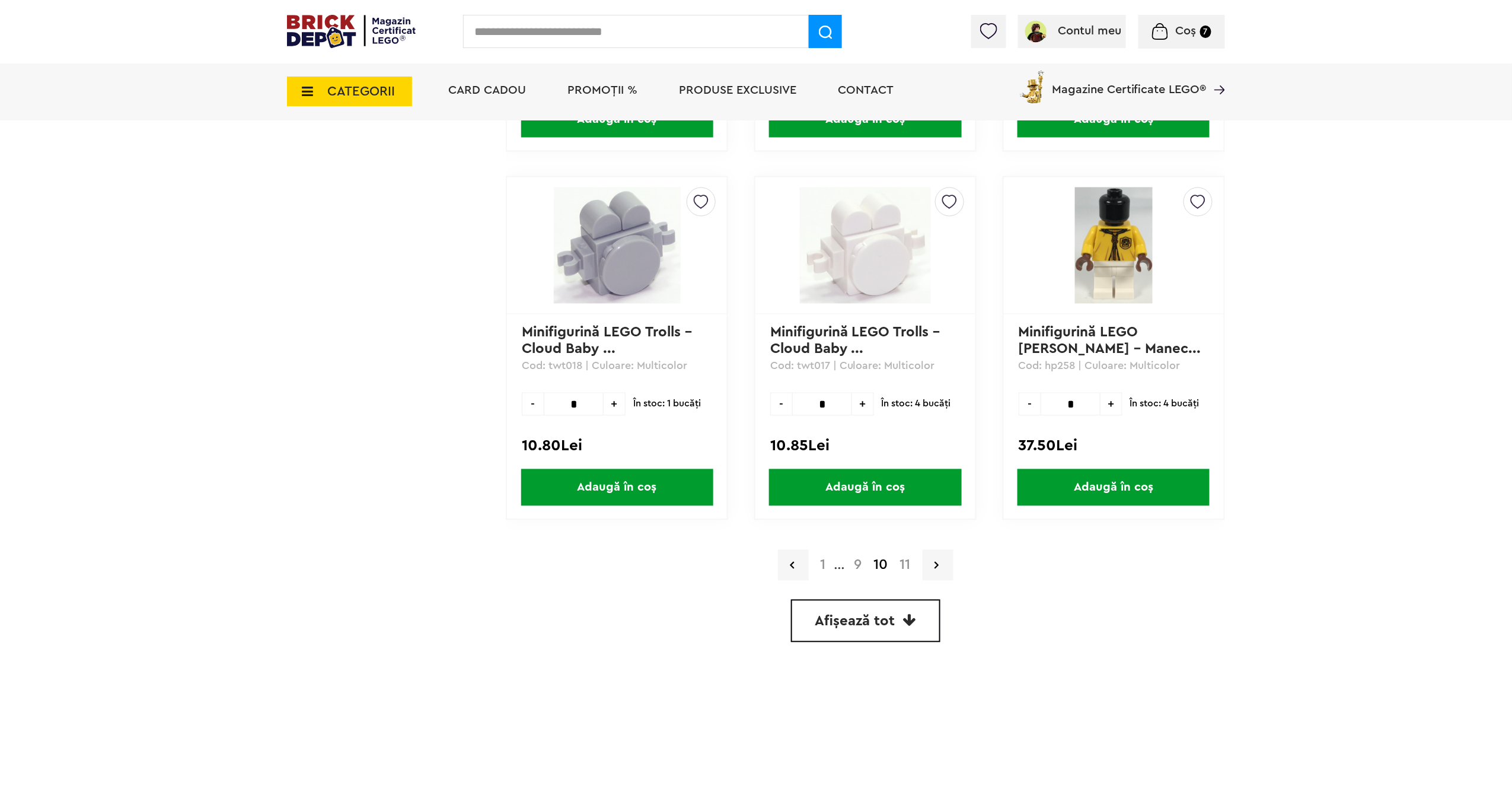
scroll to position [3176, 0]
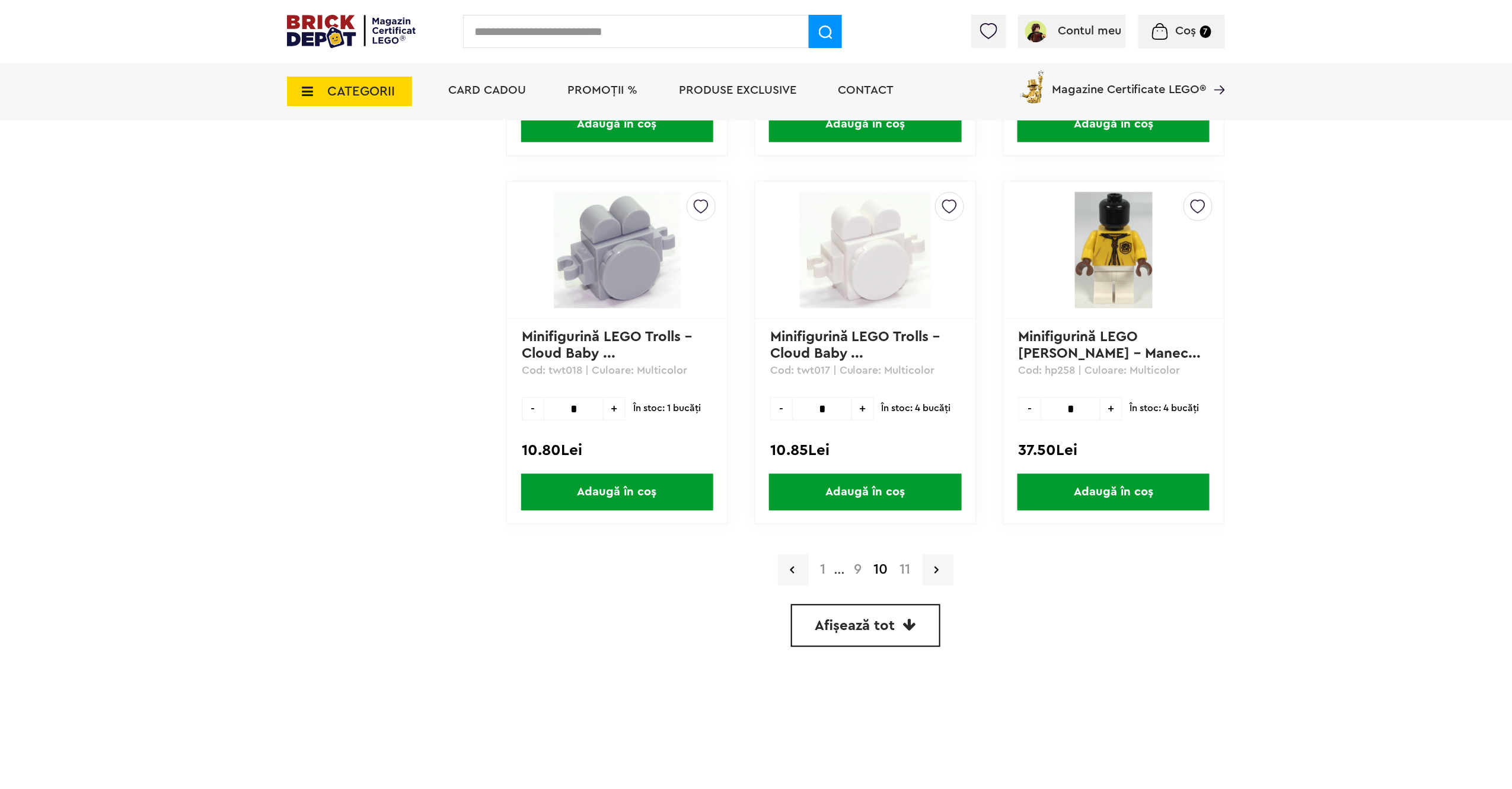
click at [854, 563] on link "9" at bounding box center [858, 570] width 20 height 14
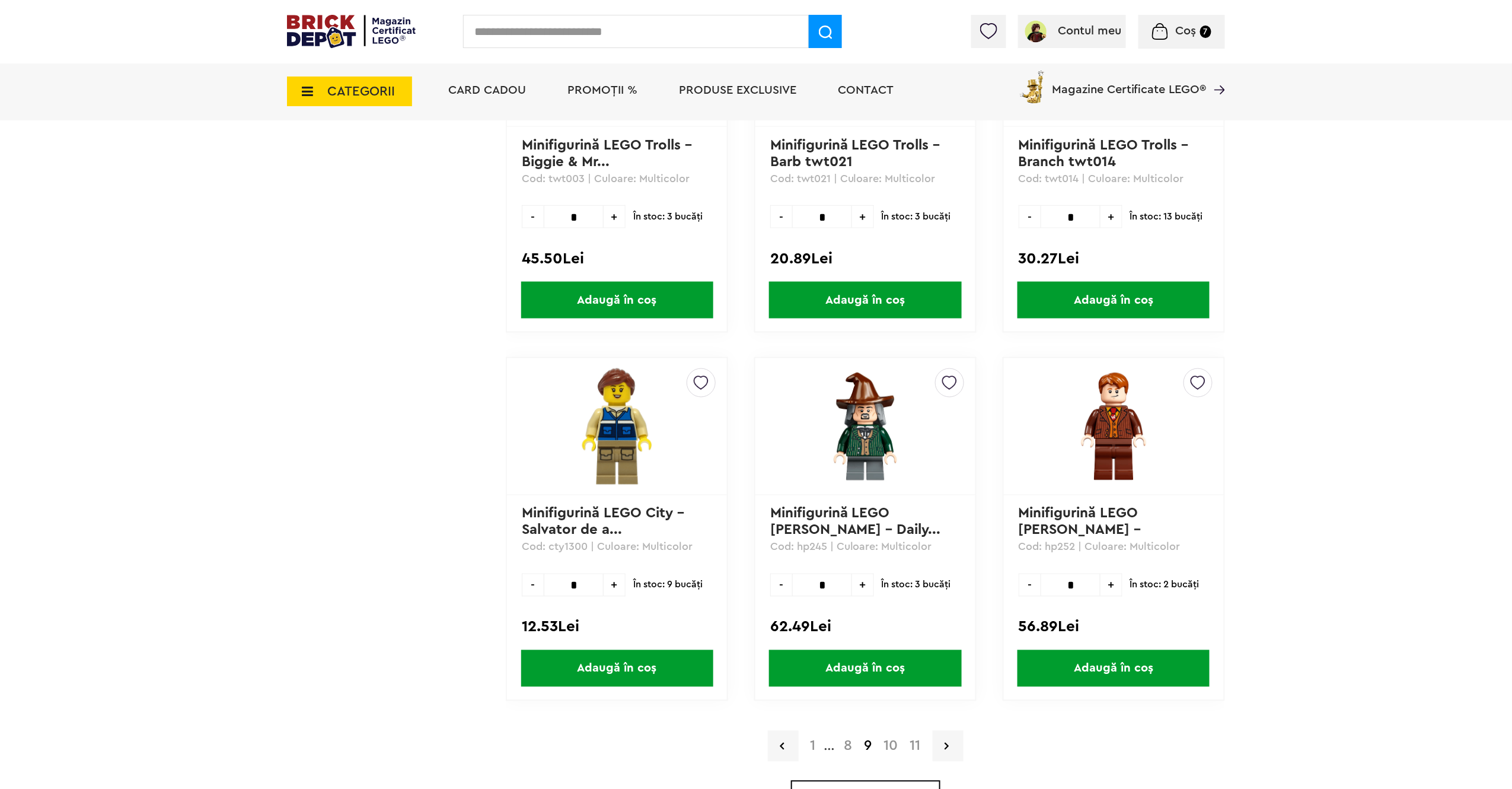
scroll to position [3009, 0]
